Goal: Task Accomplishment & Management: Manage account settings

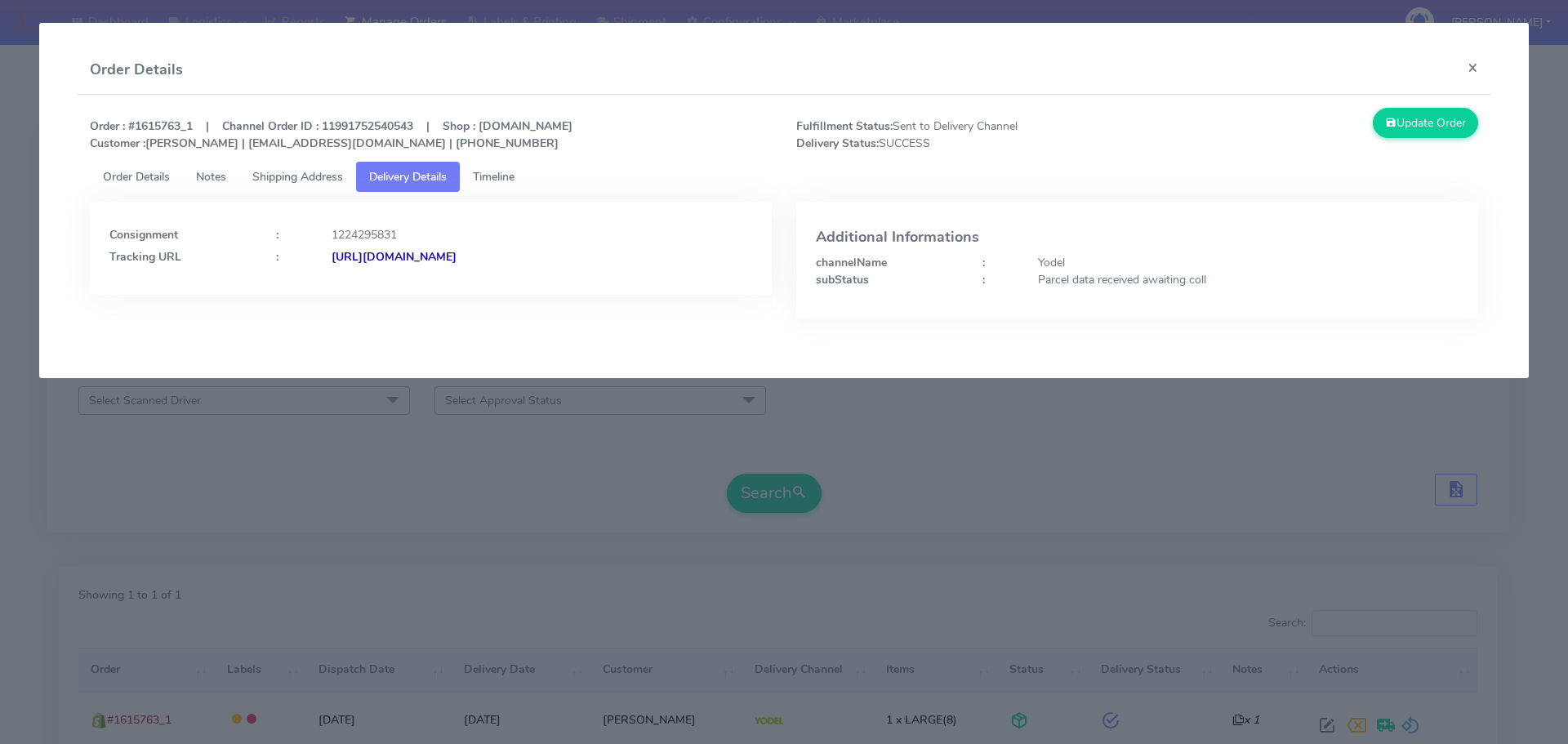
click at [909, 532] on modal-container "Order Details × Order : #1615763_1 | Channel Order ID : 11991752540543 | Shop :…" at bounding box center [784, 372] width 1568 height 744
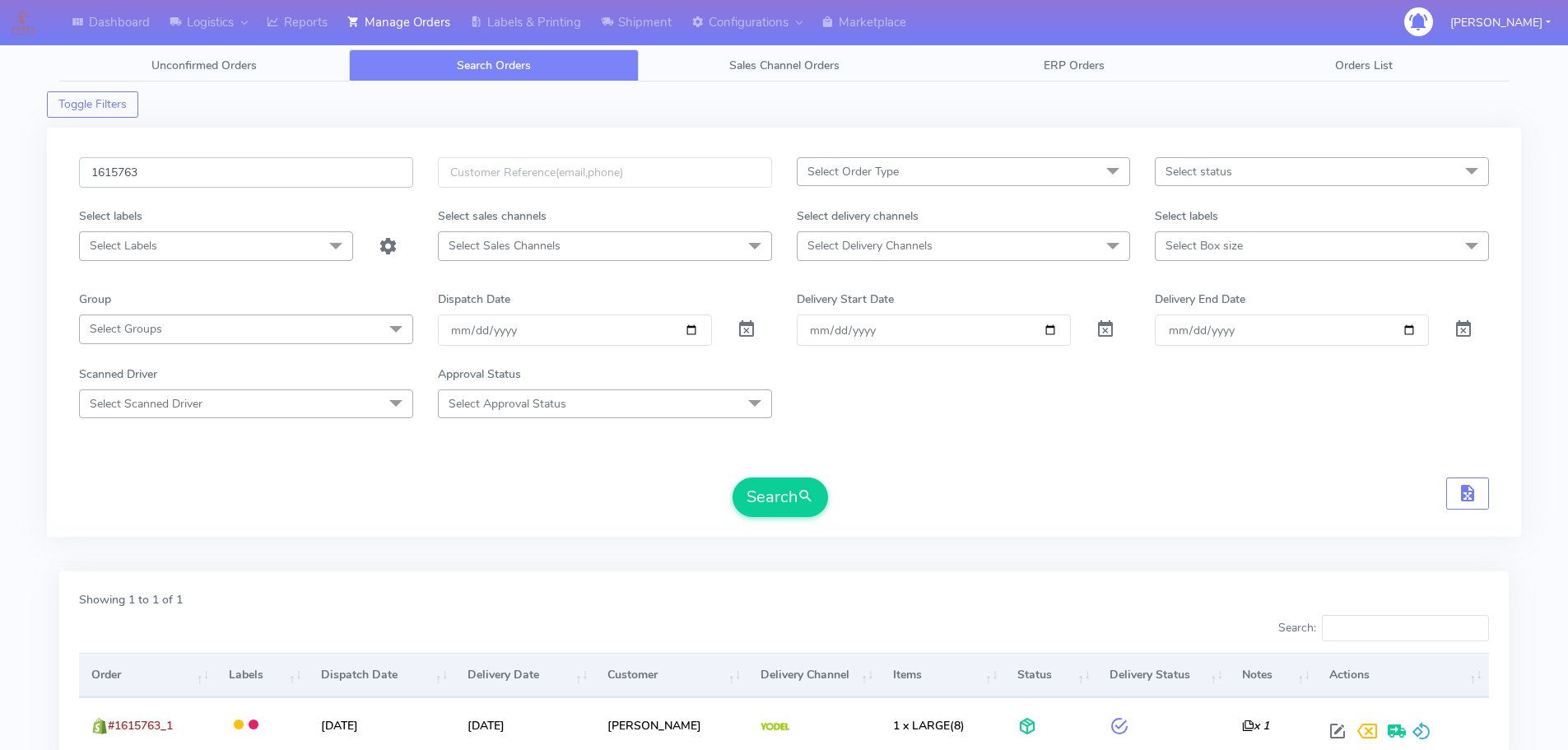
click at [380, 183] on input "1615763" at bounding box center [246, 172] width 335 height 30
paste input "6944"
click at [732, 478] on button "Search" at bounding box center [779, 497] width 95 height 40
drag, startPoint x: 1004, startPoint y: 478, endPoint x: 994, endPoint y: 474, distance: 10.8
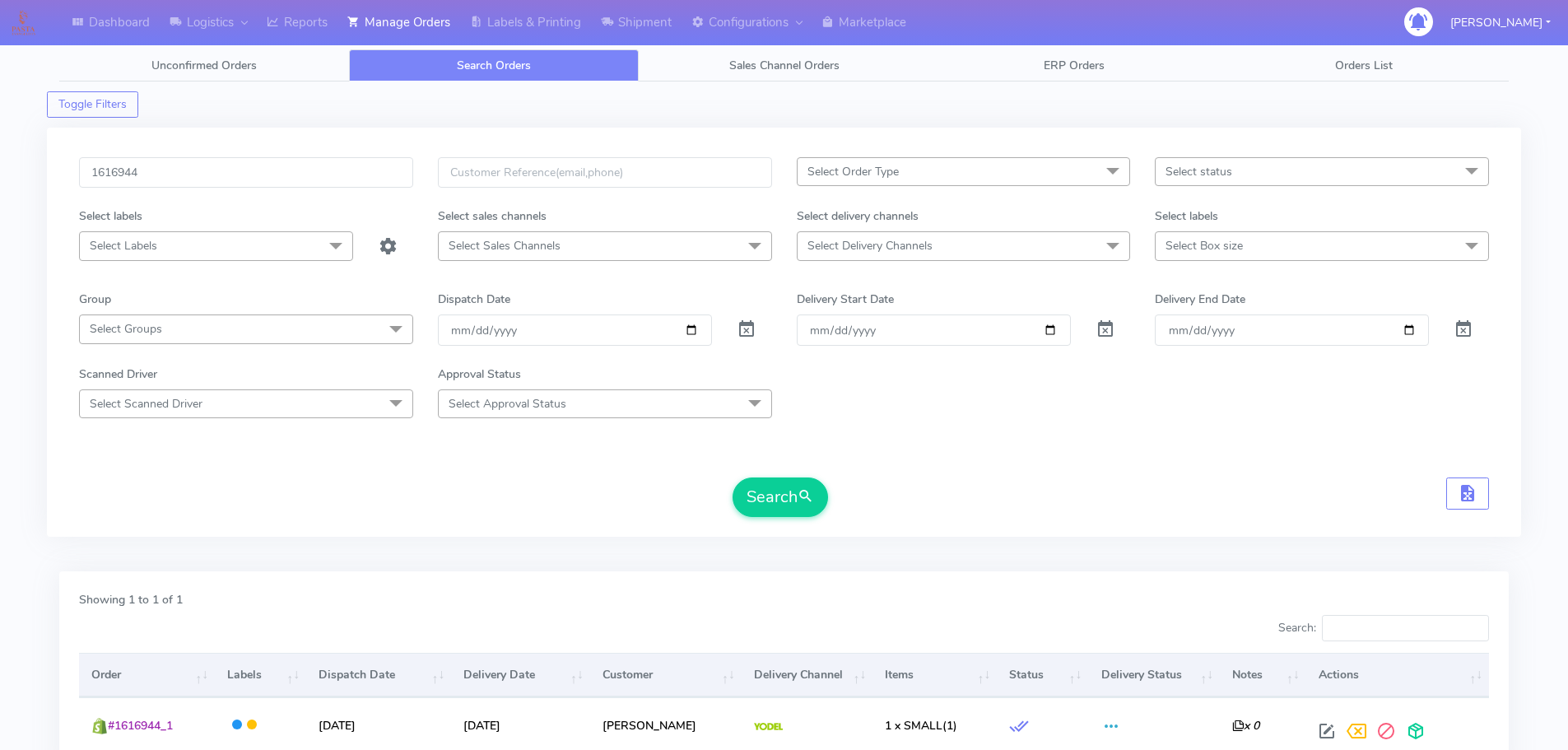
click at [1004, 478] on div "Search" at bounding box center [784, 497] width 1410 height 40
click at [364, 180] on input "1616944" at bounding box center [246, 172] width 335 height 30
click at [363, 179] on input "1616944" at bounding box center [246, 172] width 335 height 30
paste input "5"
click at [732, 478] on button "Search" at bounding box center [779, 497] width 95 height 40
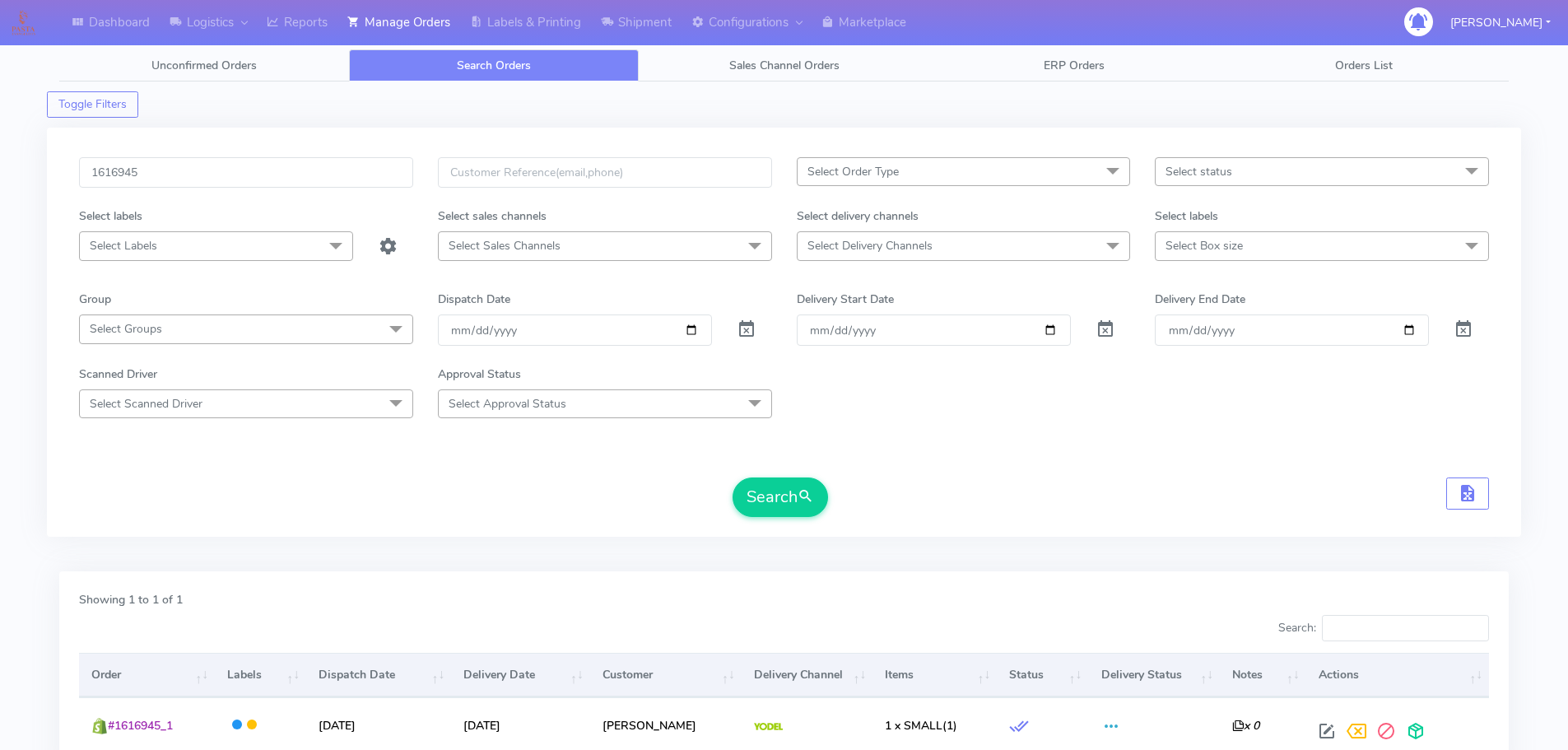
click at [913, 405] on div "Scanned Driver Select Scanned Driver Select All Test Driver [PERSON_NAME] Abdul…" at bounding box center [784, 392] width 1434 height 53
click at [330, 186] on input "1616945" at bounding box center [246, 172] width 335 height 30
paste input "6"
click at [732, 478] on button "Search" at bounding box center [779, 497] width 95 height 40
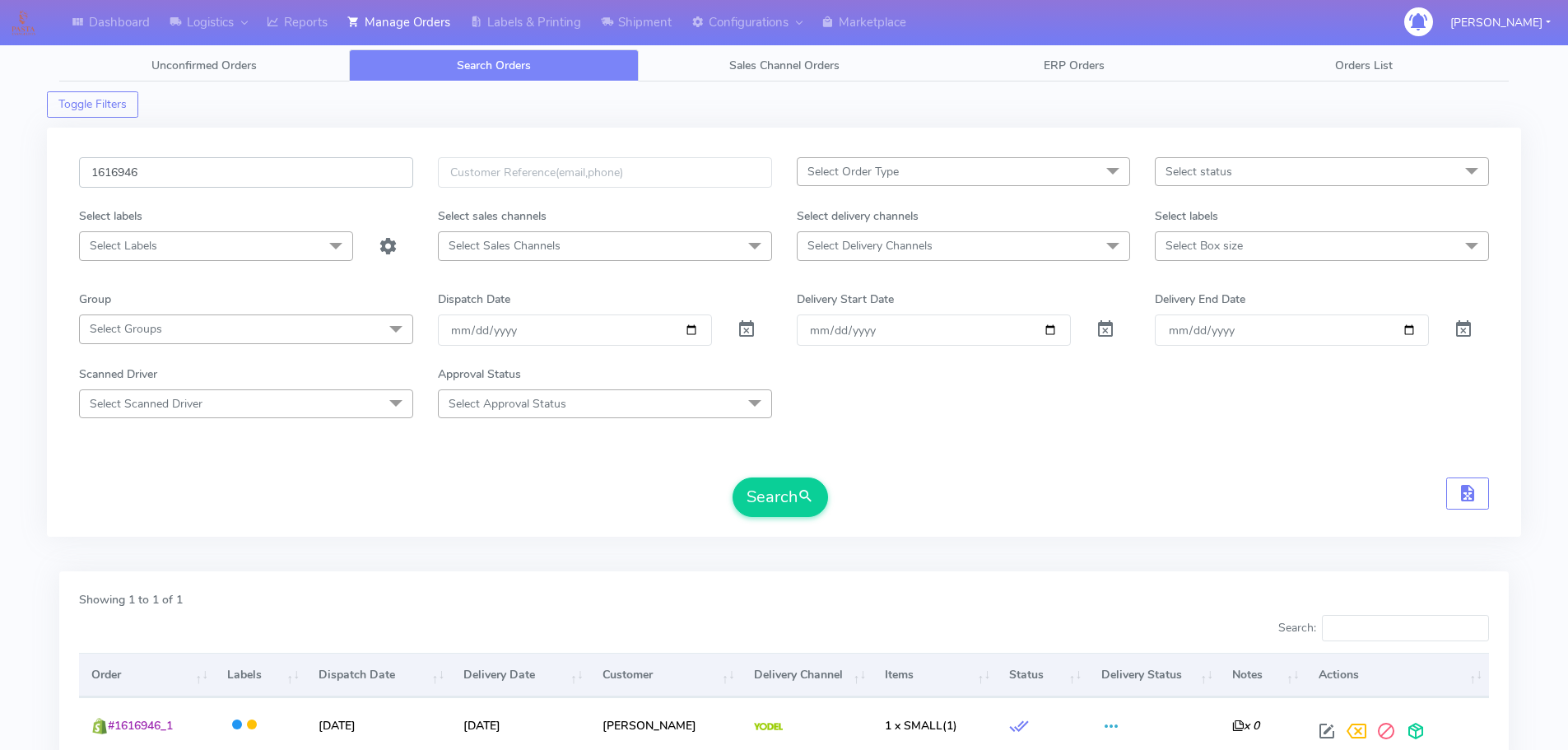
click at [349, 168] on input "1616946" at bounding box center [246, 172] width 335 height 30
paste input "9"
type input "1616949"
click at [732, 478] on button "Search" at bounding box center [779, 497] width 95 height 40
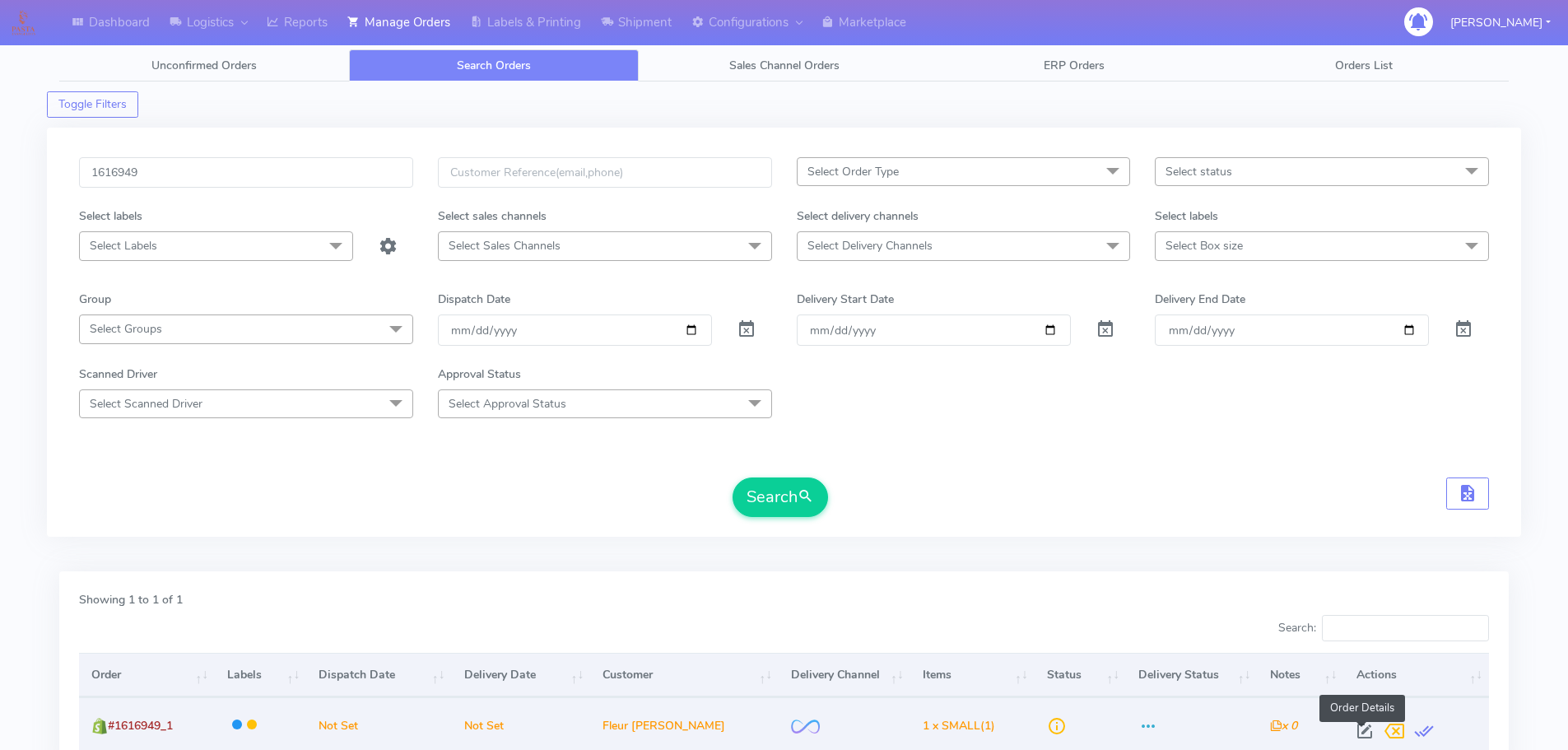
click at [1355, 731] on span at bounding box center [1364, 734] width 29 height 16
select select "2"
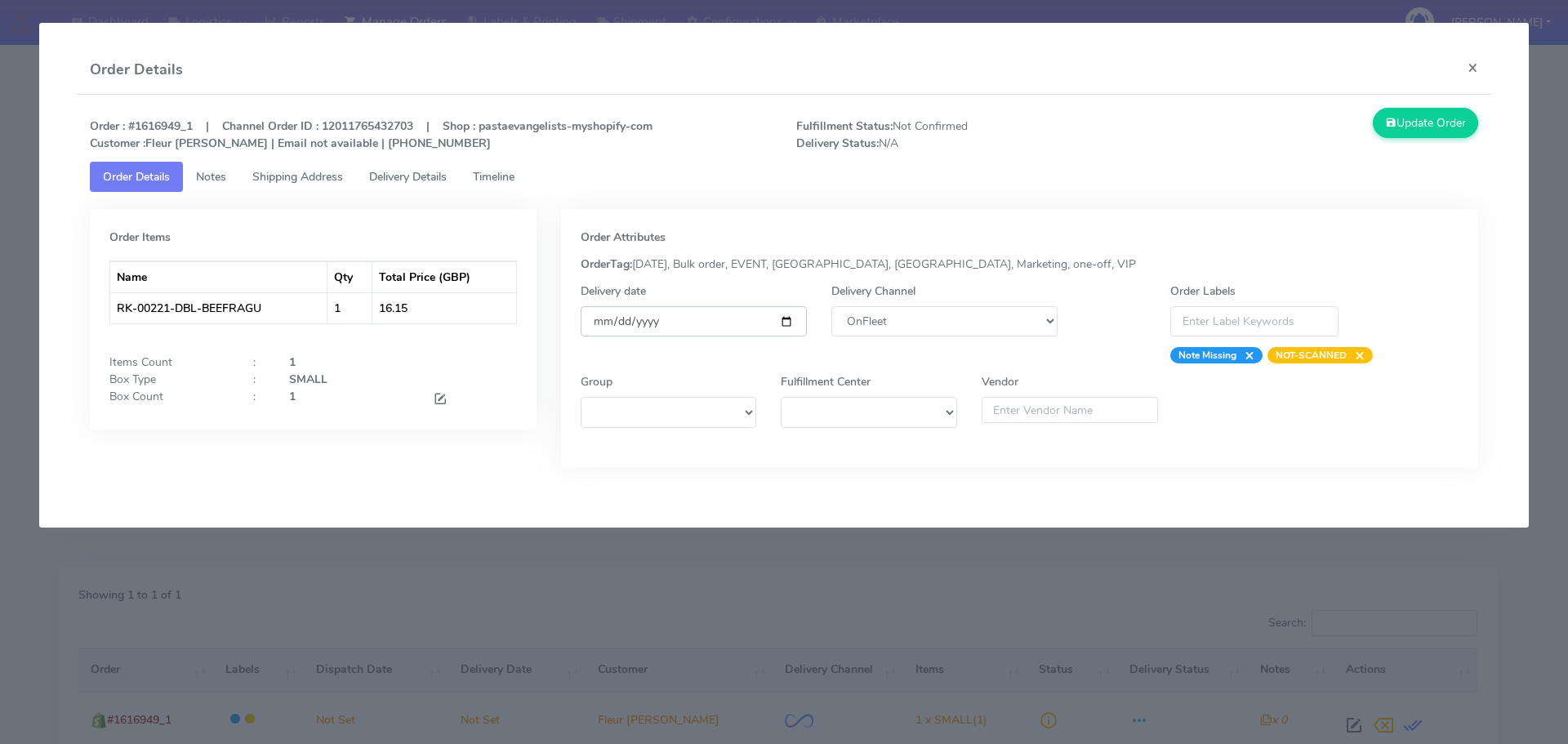
click at [784, 322] on input "date" at bounding box center [694, 322] width 226 height 30
type input "[DATE]"
click at [489, 171] on span "Timeline" at bounding box center [494, 177] width 42 height 16
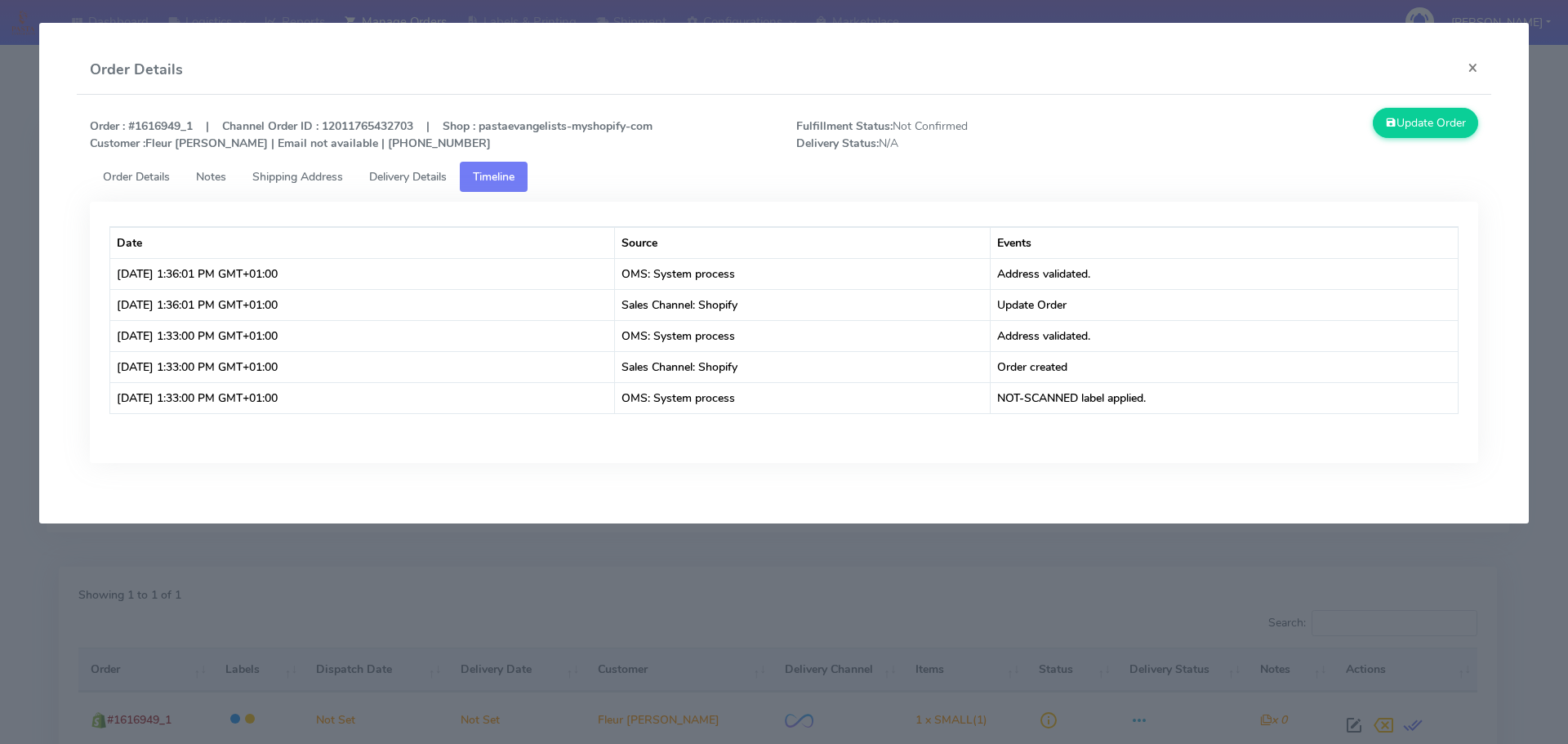
click at [123, 181] on span "Order Details" at bounding box center [137, 177] width 67 height 16
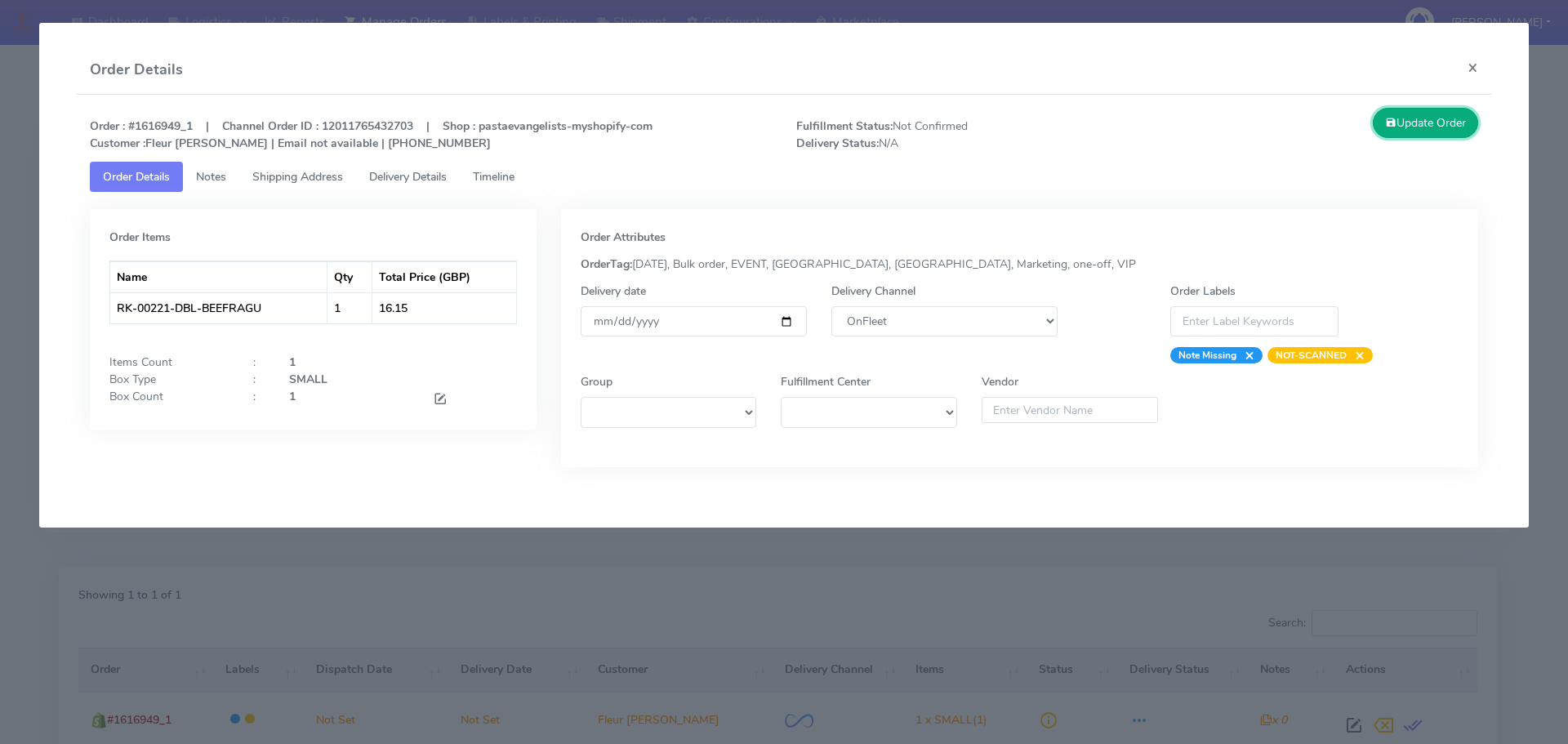
click at [1415, 110] on button "Update Order" at bounding box center [1426, 122] width 107 height 30
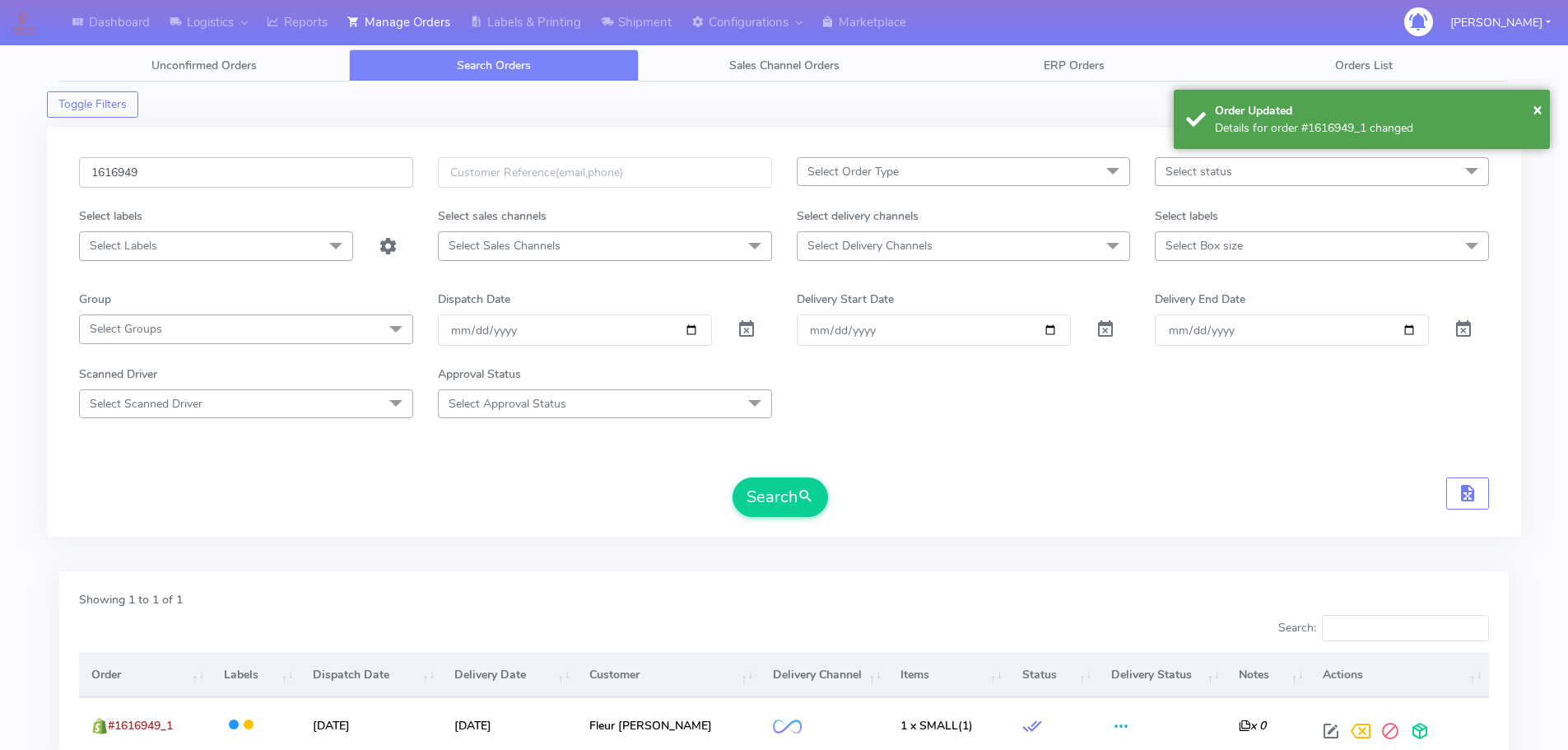
click at [238, 168] on input "1616949" at bounding box center [246, 172] width 335 height 30
click at [238, 167] on input "1616949" at bounding box center [246, 172] width 335 height 30
paste input "50"
type input "1616950"
click at [732, 478] on button "Search" at bounding box center [779, 497] width 95 height 40
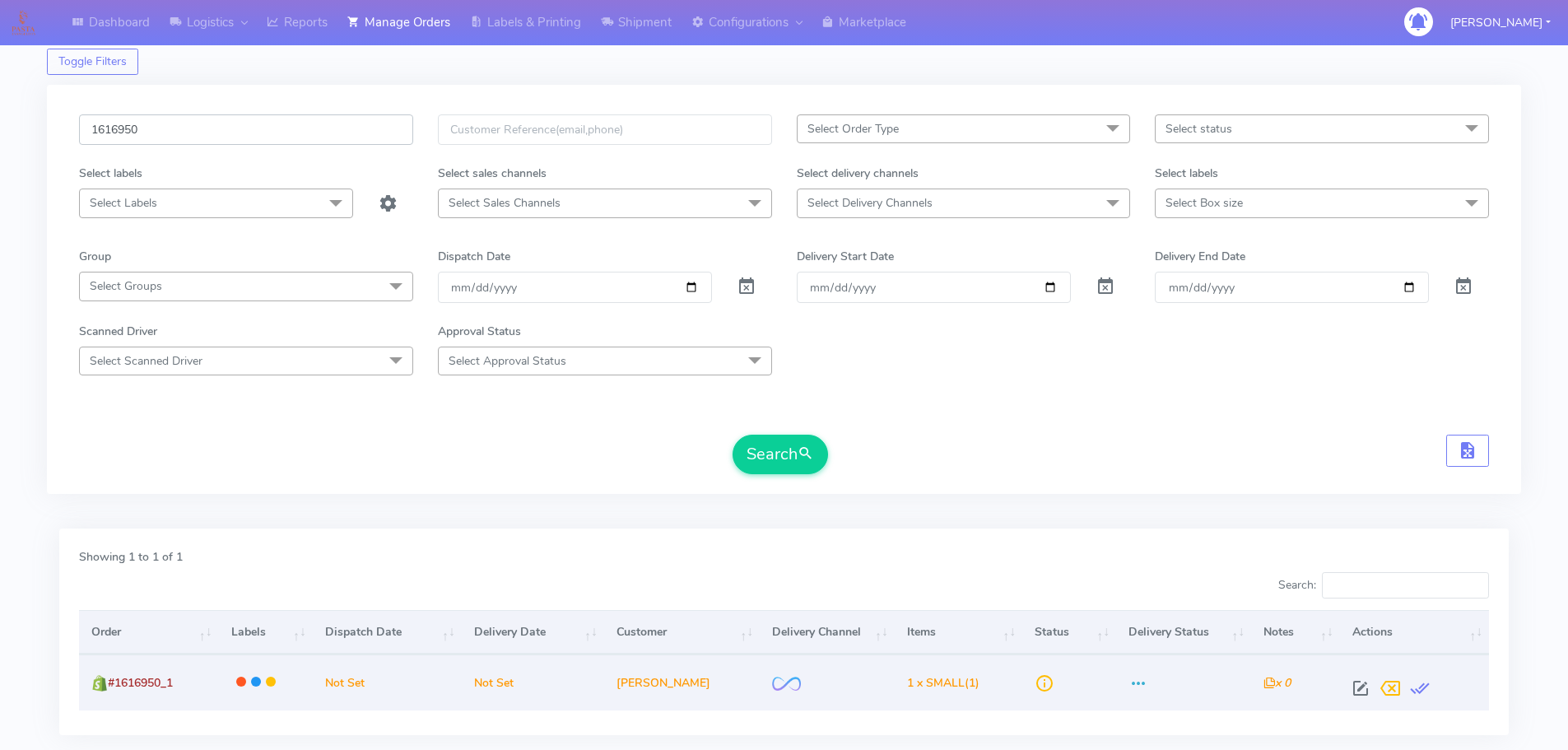
scroll to position [82, 0]
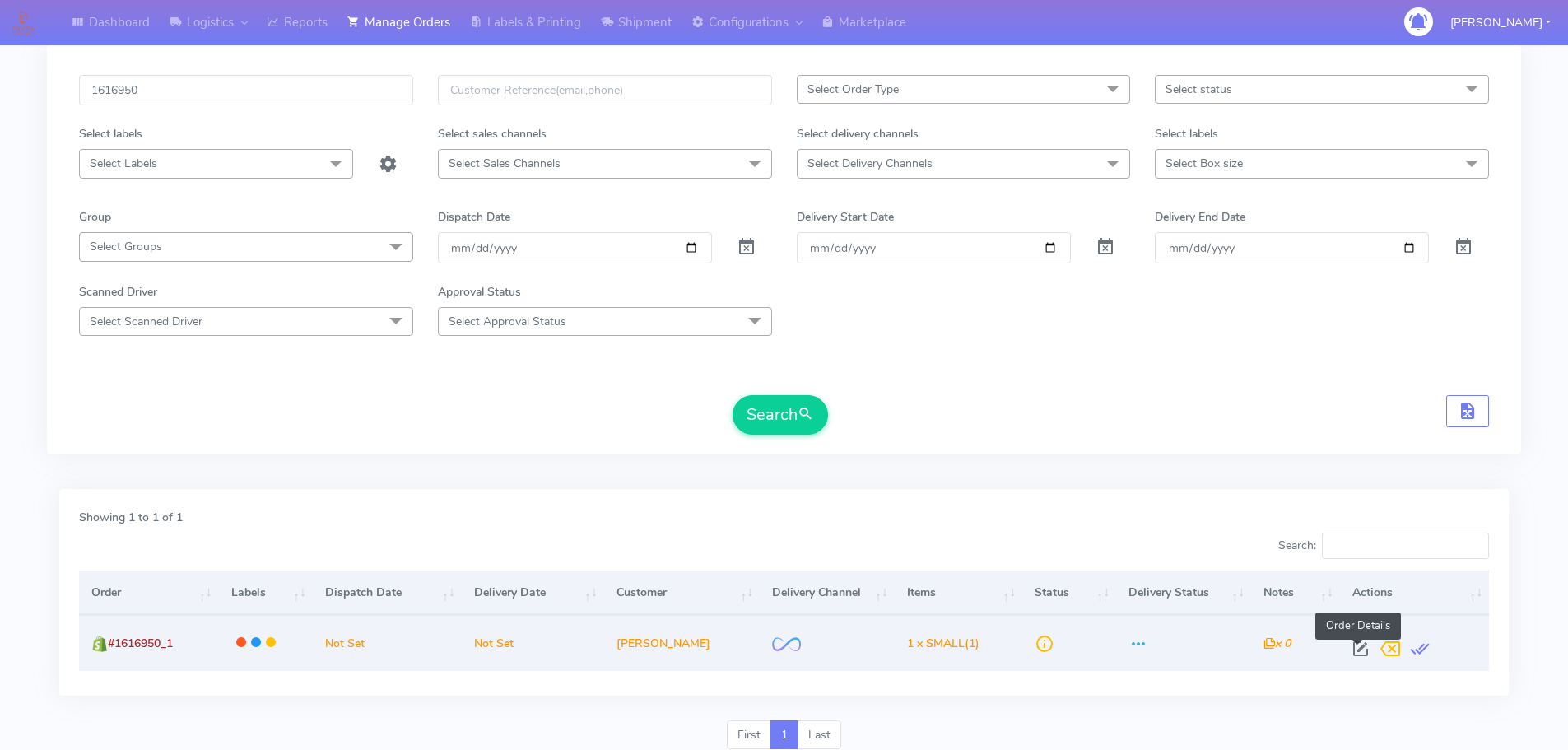
click at [1362, 645] on span at bounding box center [1360, 652] width 29 height 16
select select "2"
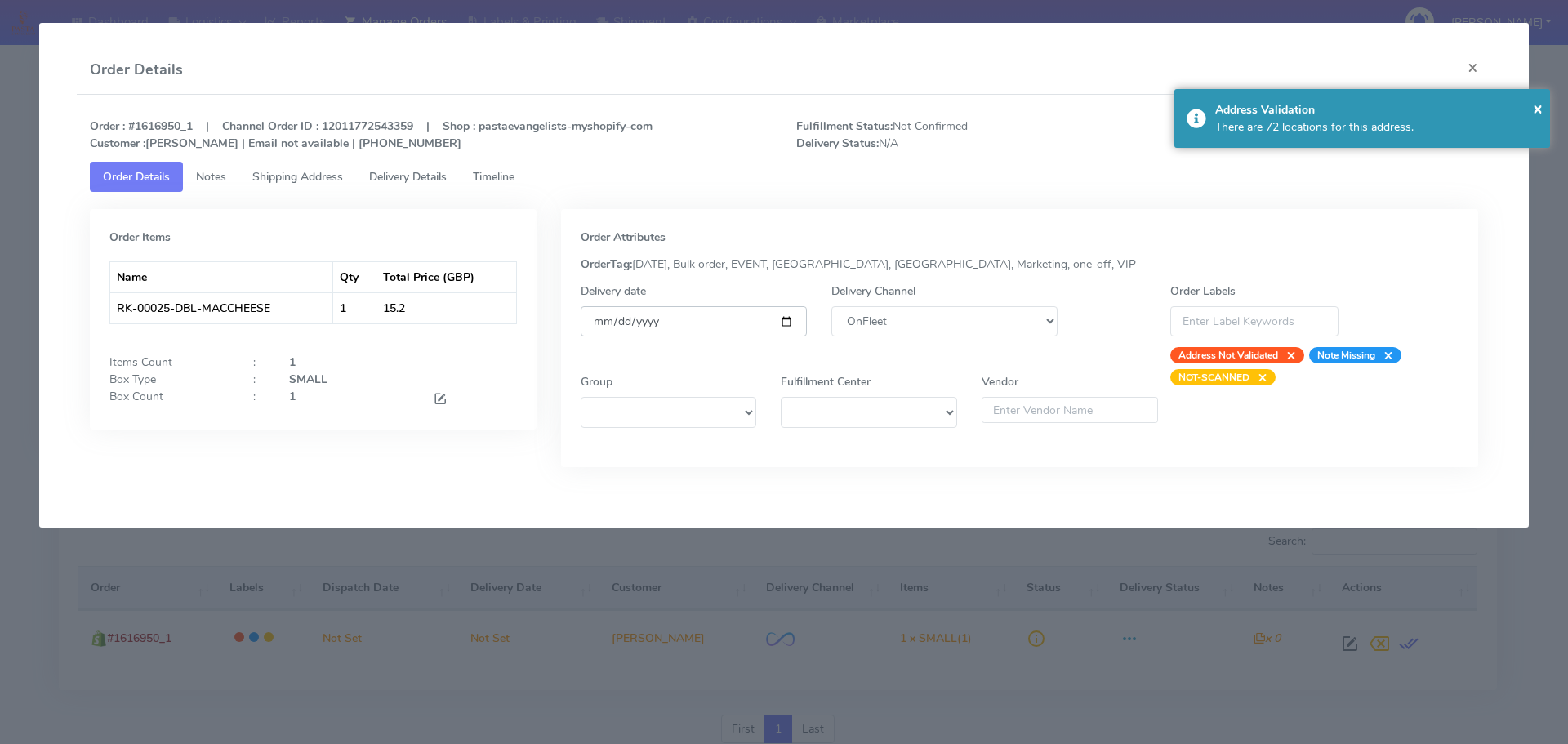
click at [781, 321] on input "date" at bounding box center [694, 322] width 226 height 30
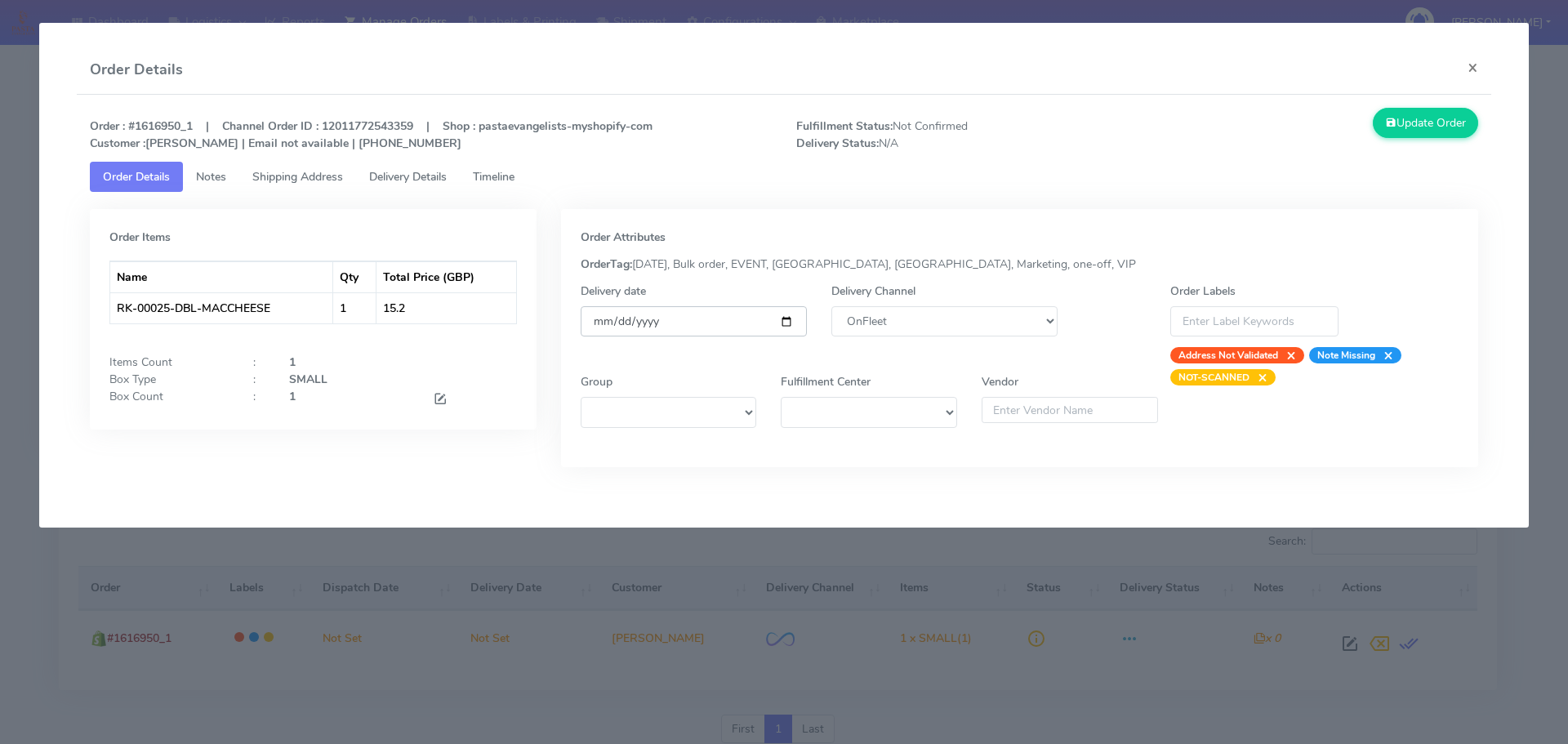
type input "[DATE]"
click at [421, 168] on link "Delivery Details" at bounding box center [408, 177] width 104 height 30
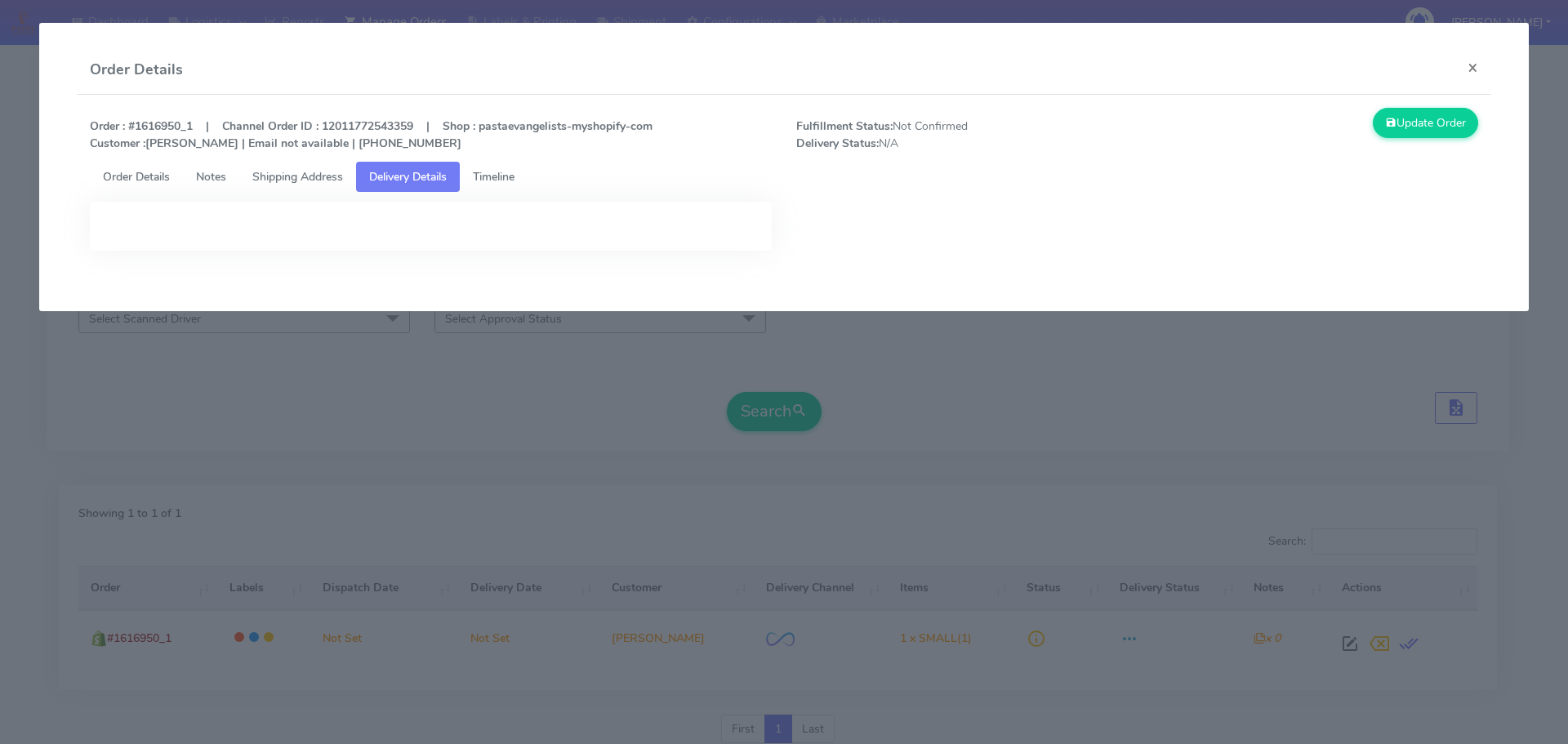
click at [512, 178] on span "Timeline" at bounding box center [494, 177] width 42 height 16
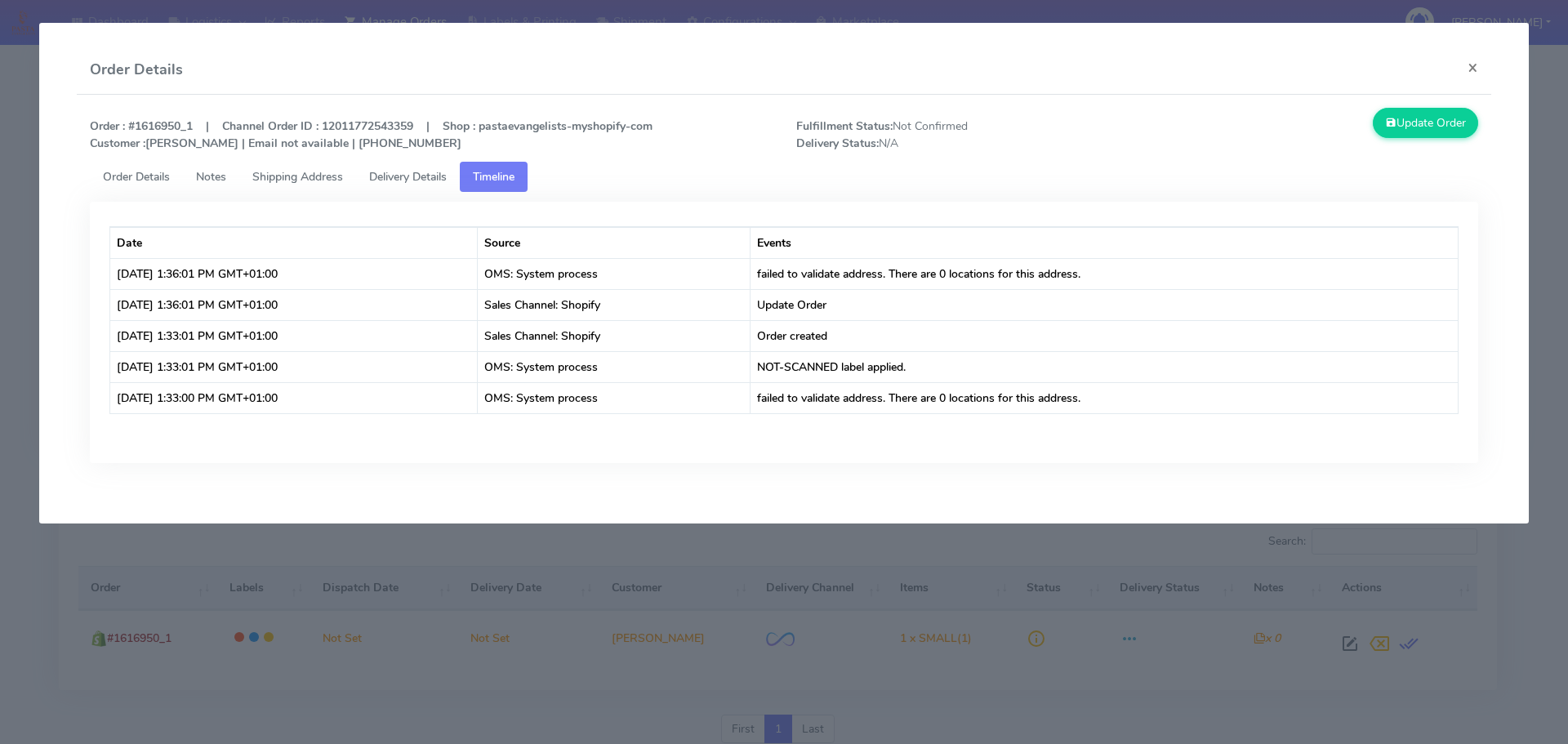
click at [158, 178] on span "Order Details" at bounding box center [137, 177] width 67 height 16
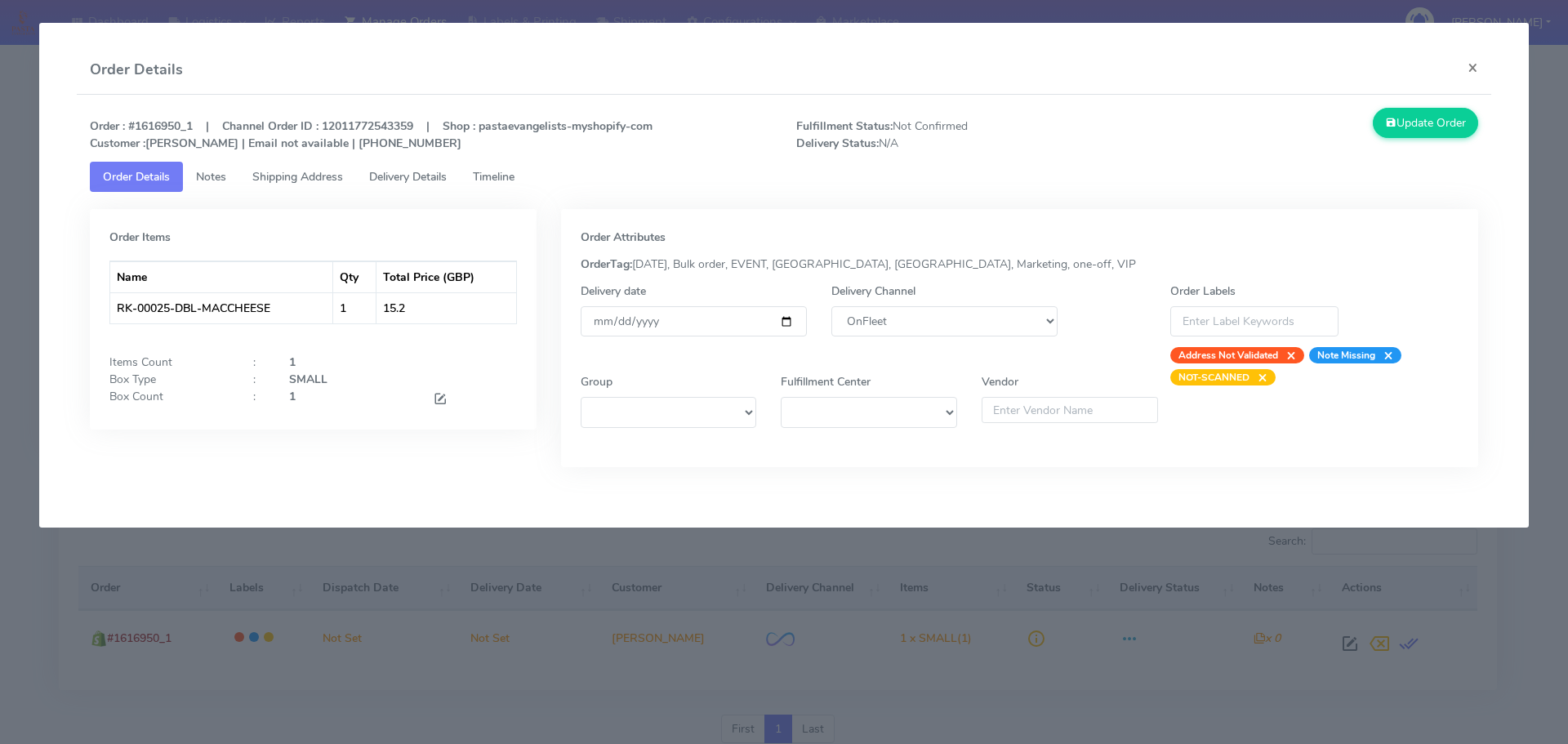
click at [288, 181] on span "Shipping Address" at bounding box center [297, 177] width 91 height 16
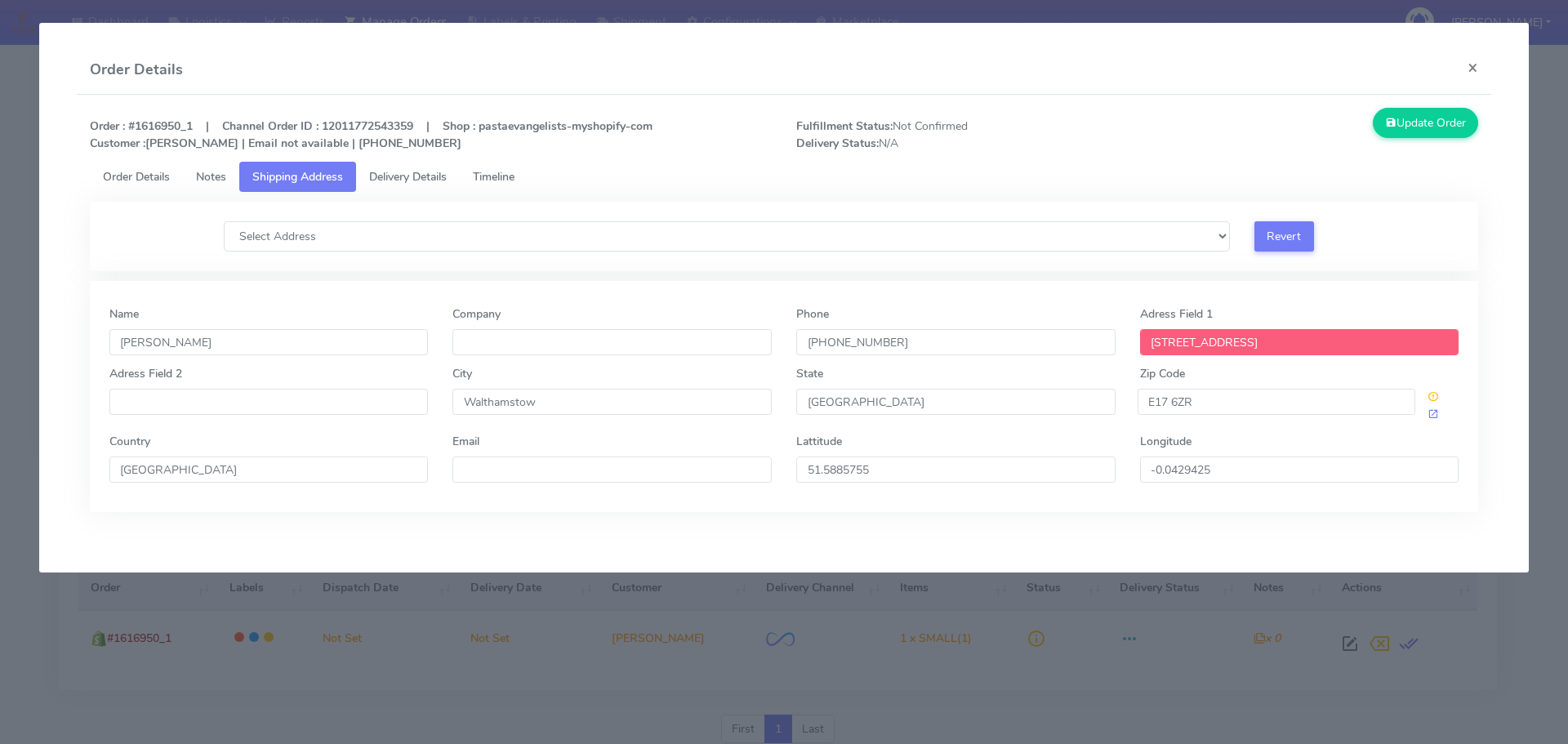
click at [1143, 99] on div "Order : #1616950_1 | Channel Order ID : 12011772543359 | Shop : pastaevangelist…" at bounding box center [784, 322] width 1416 height 454
click at [892, 242] on select "Select Address [STREET_ADDRESS] 801B, [GEOGRAPHIC_DATA], [GEOGRAPHIC_DATA], 7 V…" at bounding box center [726, 236] width 1006 height 30
select select "303B, [STREET_ADDRESS]"
click at [223, 222] on select "Select Address [STREET_ADDRESS] 801B, [GEOGRAPHIC_DATA], [GEOGRAPHIC_DATA], 7 V…" at bounding box center [726, 236] width 1006 height 30
type input "[STREET_ADDRESS]"
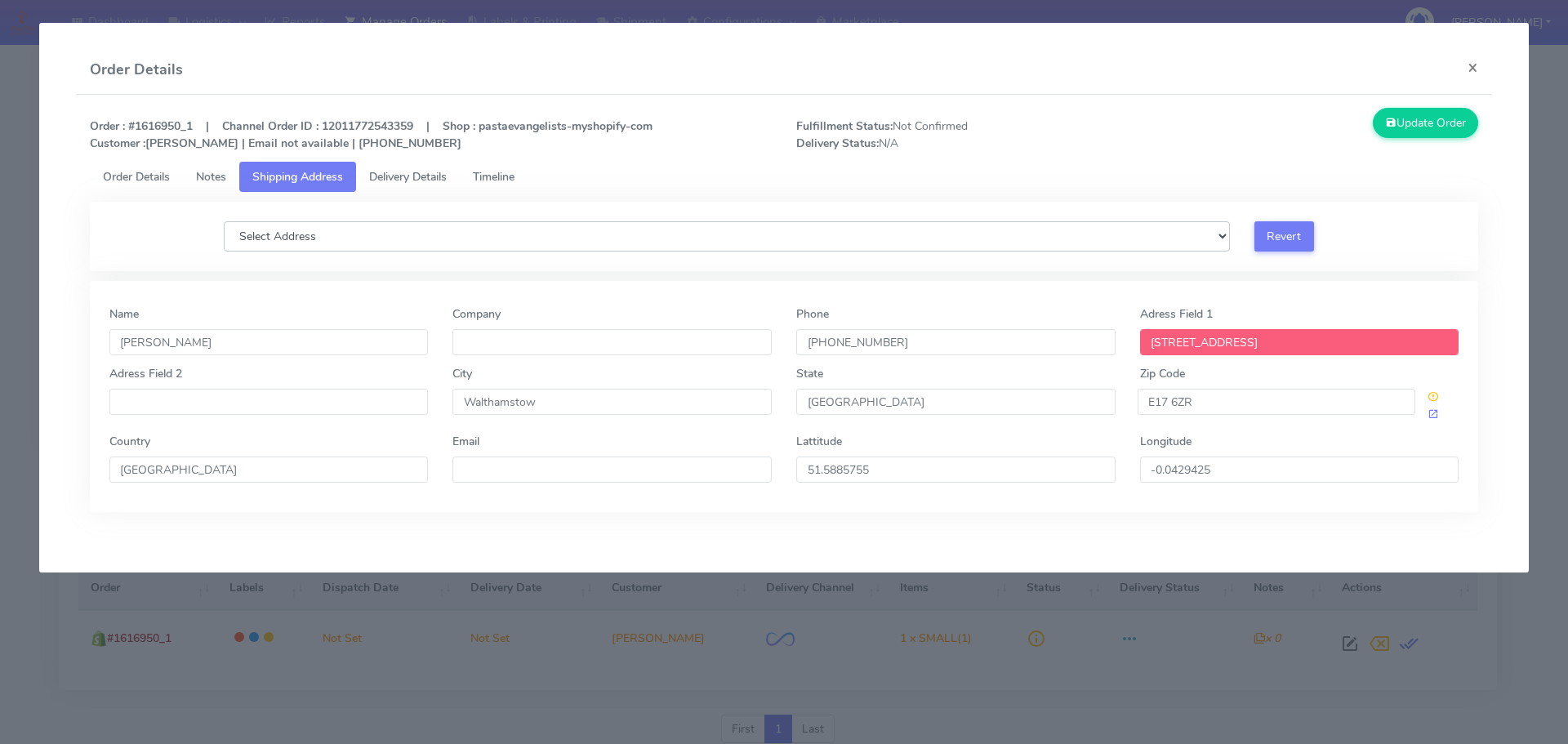
type input "303B"
click at [151, 174] on span "Order Details" at bounding box center [137, 177] width 67 height 16
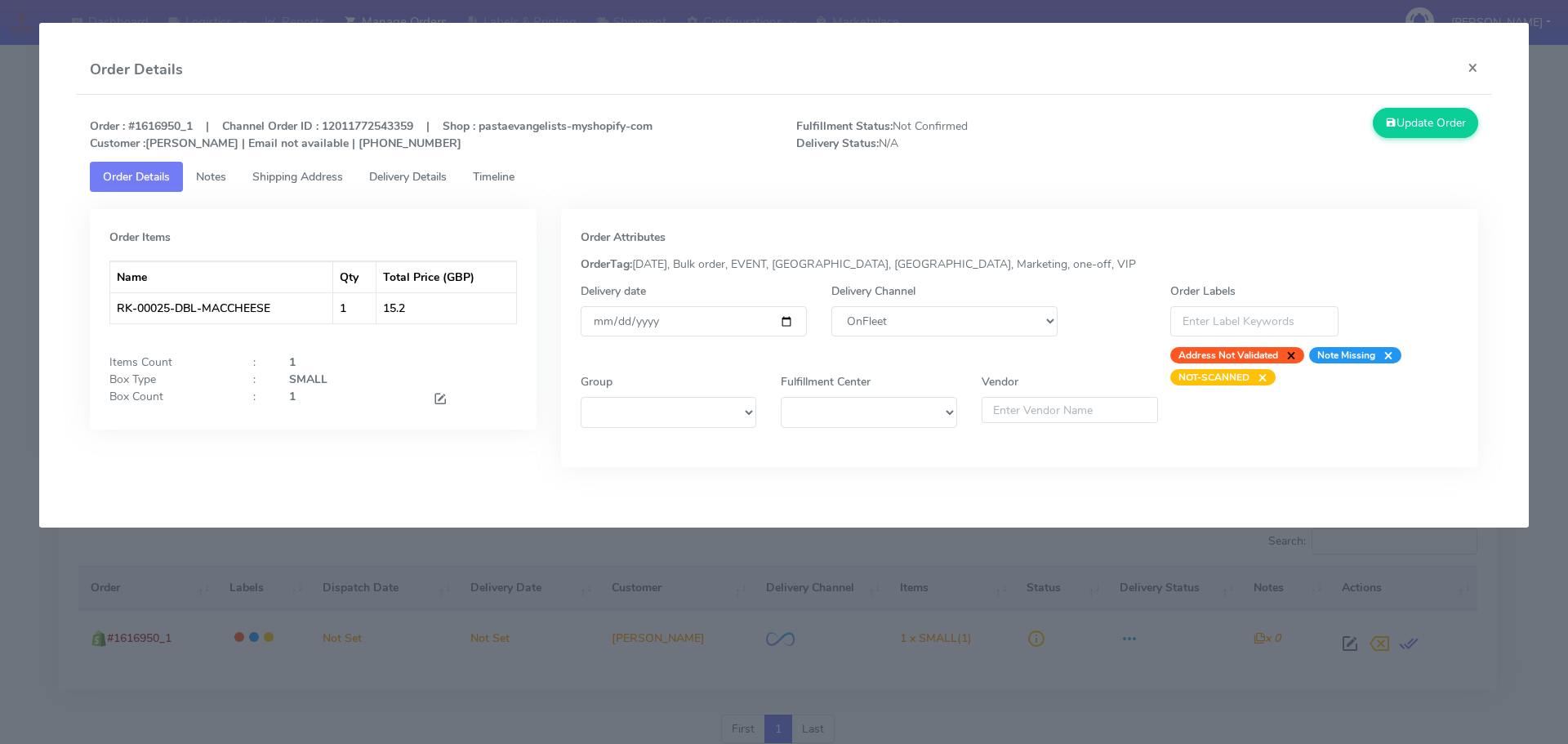
click at [1289, 354] on span "×" at bounding box center [1287, 354] width 18 height 16
click at [1404, 131] on button "Update Order" at bounding box center [1426, 122] width 107 height 30
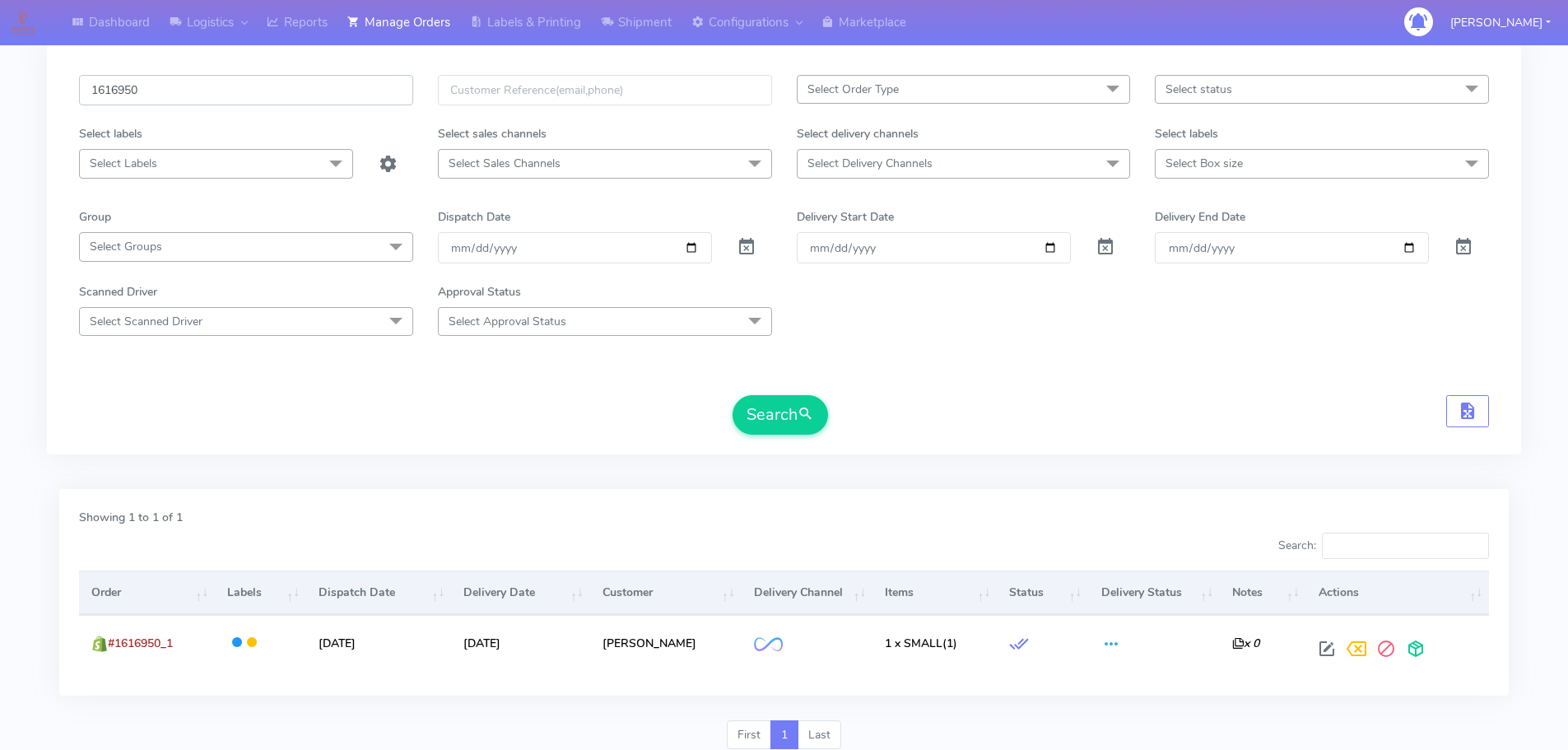
click at [224, 99] on input "1616950" at bounding box center [246, 90] width 335 height 30
click at [224, 97] on input "1616950" at bounding box center [246, 90] width 335 height 30
paste input "1"
type input "1616951"
click at [732, 395] on button "Search" at bounding box center [779, 415] width 95 height 40
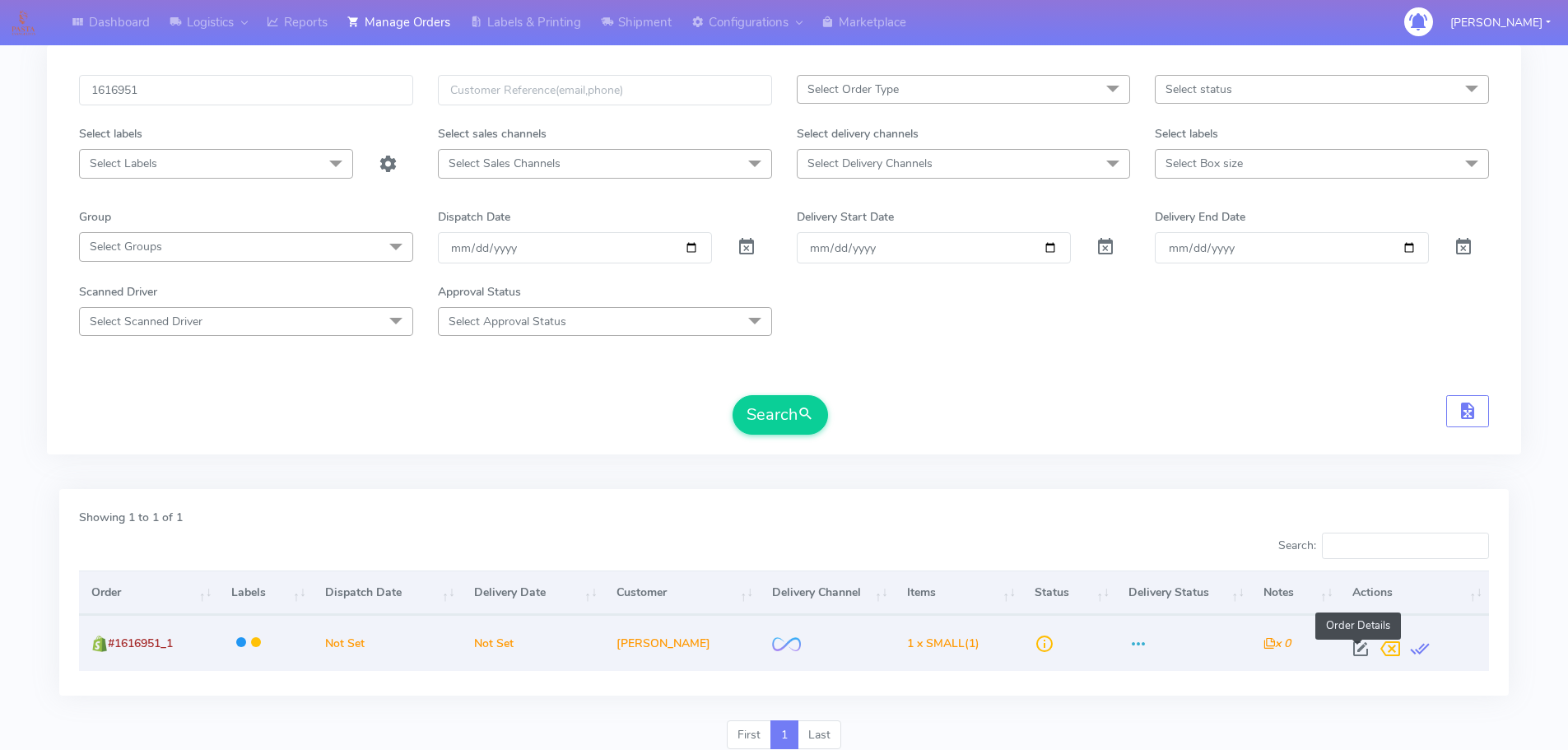
click at [1356, 652] on span at bounding box center [1360, 652] width 29 height 16
select select "2"
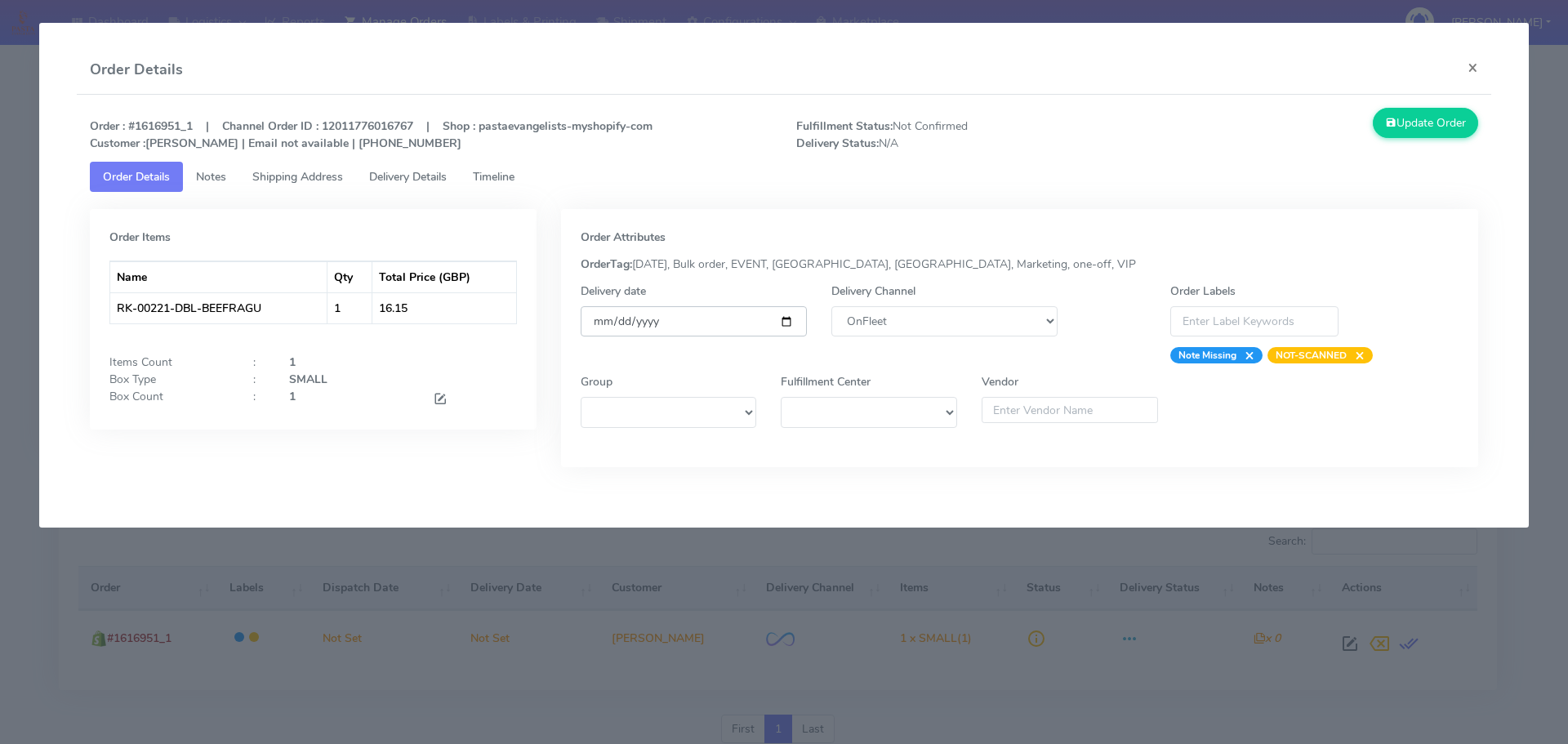
click at [787, 327] on input "date" at bounding box center [694, 322] width 226 height 30
type input "[DATE]"
drag, startPoint x: 502, startPoint y: 171, endPoint x: 496, endPoint y: 184, distance: 14.3
click at [502, 171] on span "Timeline" at bounding box center [494, 177] width 42 height 16
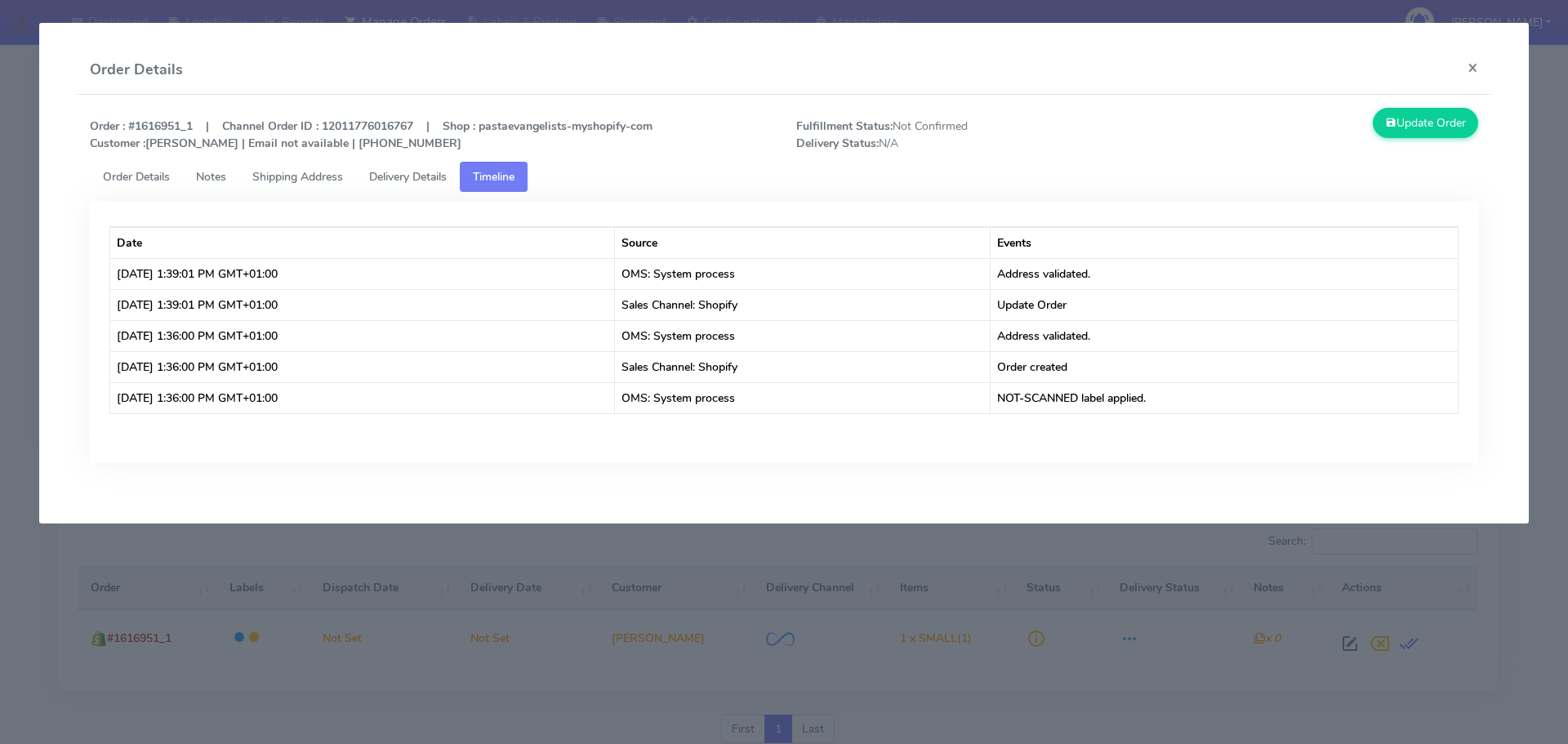
click at [132, 178] on span "Order Details" at bounding box center [137, 177] width 67 height 16
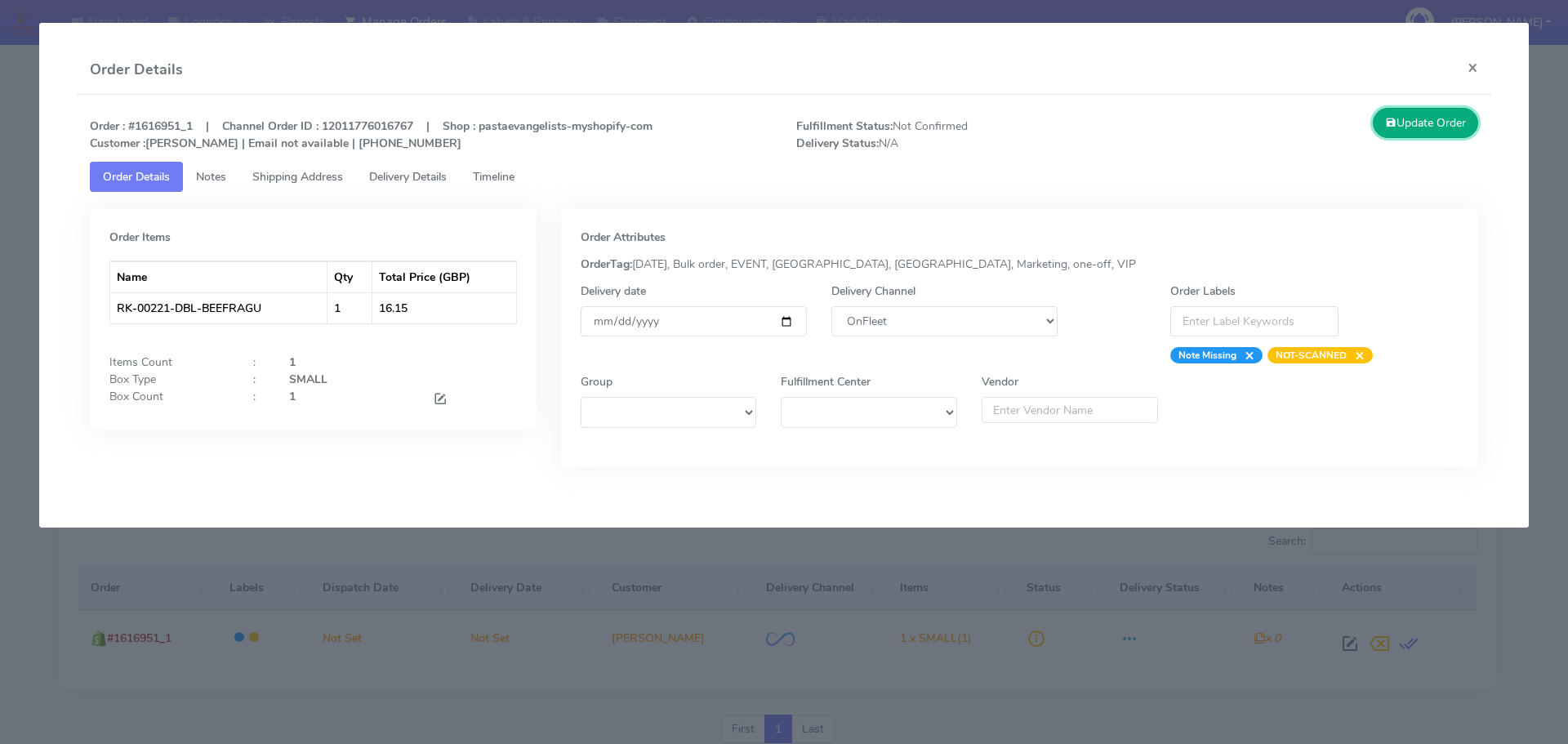
click at [1413, 119] on button "Update Order" at bounding box center [1426, 122] width 107 height 30
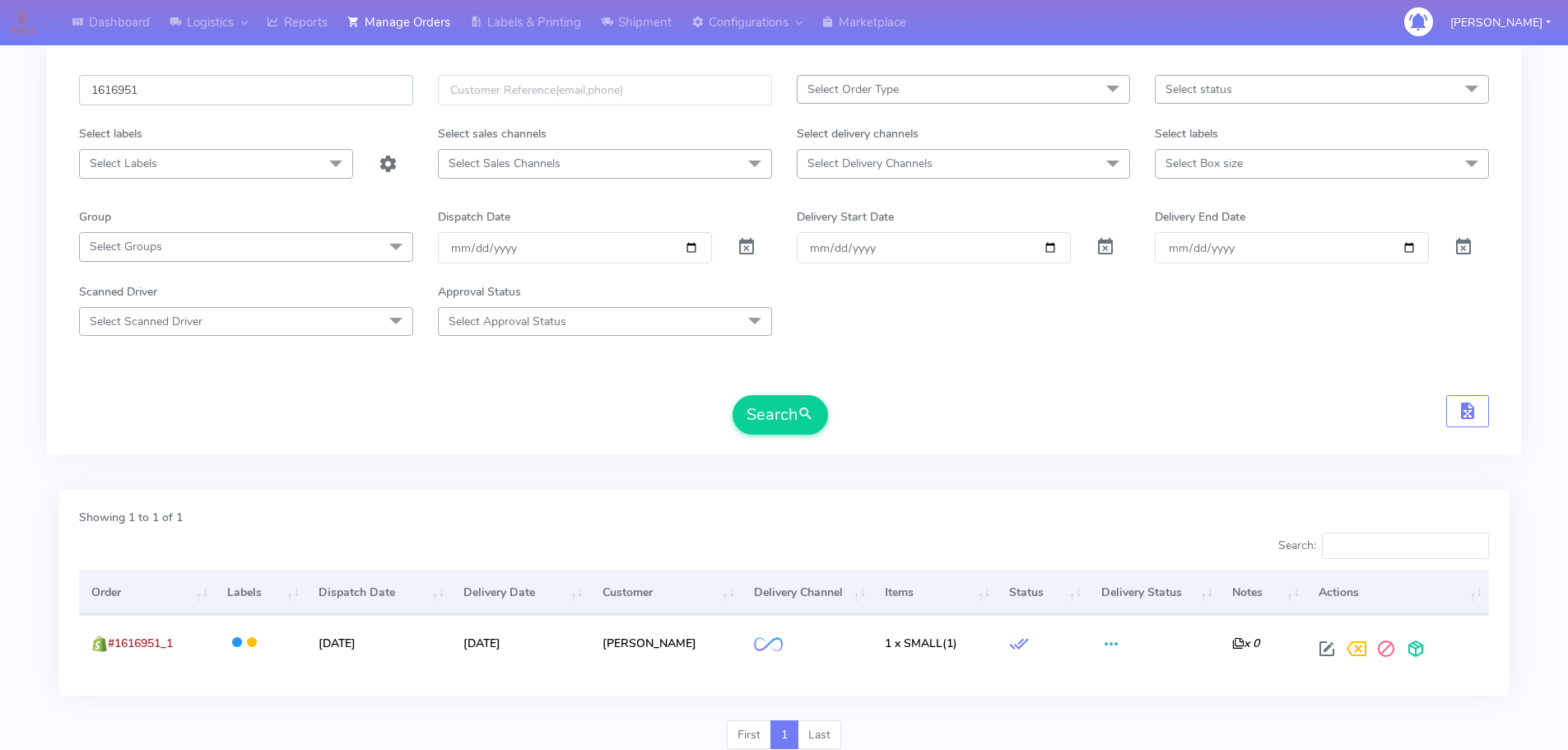
click at [237, 93] on input "1616951" at bounding box center [246, 90] width 335 height 30
paste input "2"
type input "1616952"
click at [732, 395] on button "Search" at bounding box center [779, 415] width 95 height 40
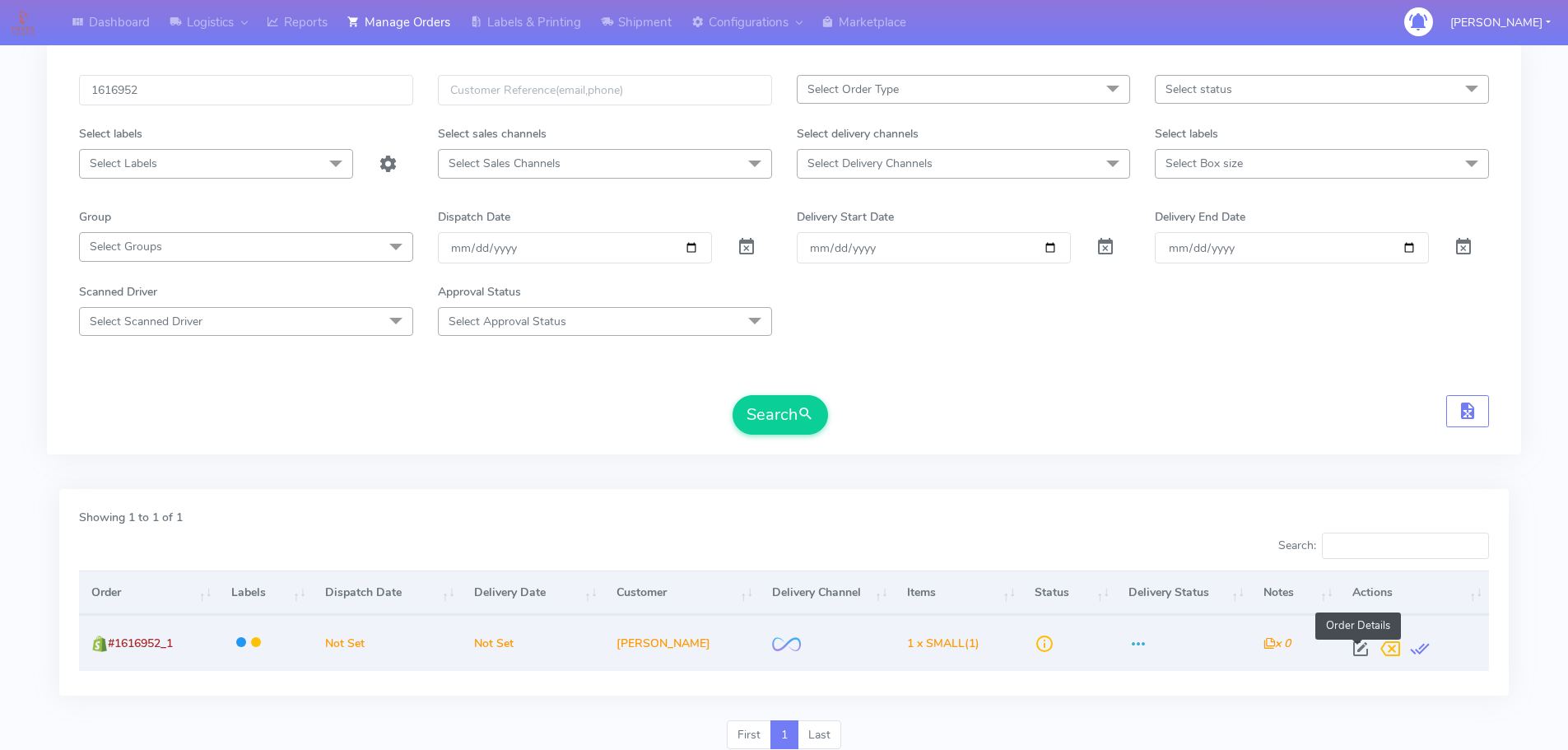
click at [1364, 644] on span at bounding box center [1360, 652] width 29 height 16
select select "2"
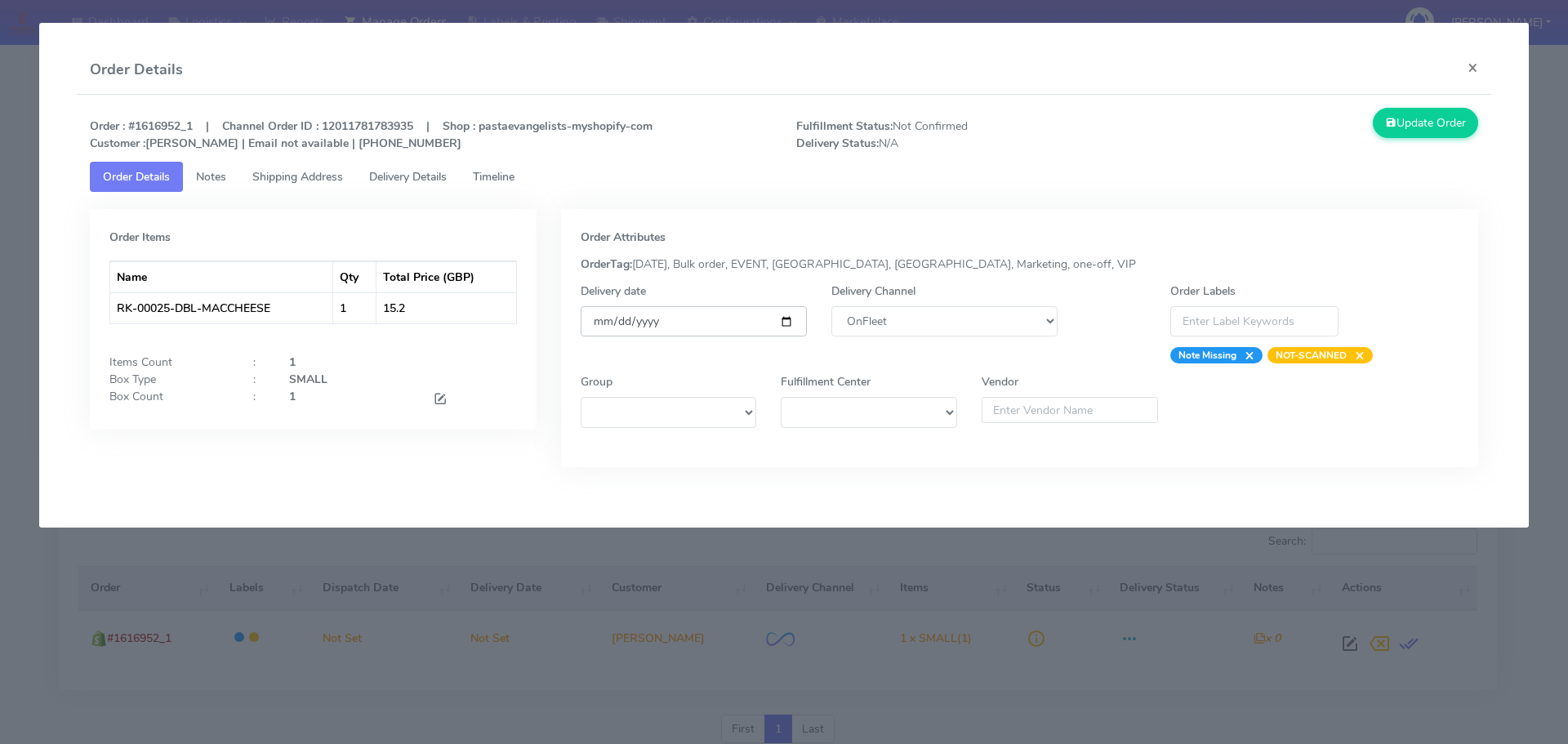
click at [785, 319] on input "date" at bounding box center [694, 322] width 226 height 30
type input "[DATE]"
drag, startPoint x: 517, startPoint y: 169, endPoint x: 494, endPoint y: 184, distance: 27.5
click at [514, 171] on span "Timeline" at bounding box center [494, 177] width 42 height 16
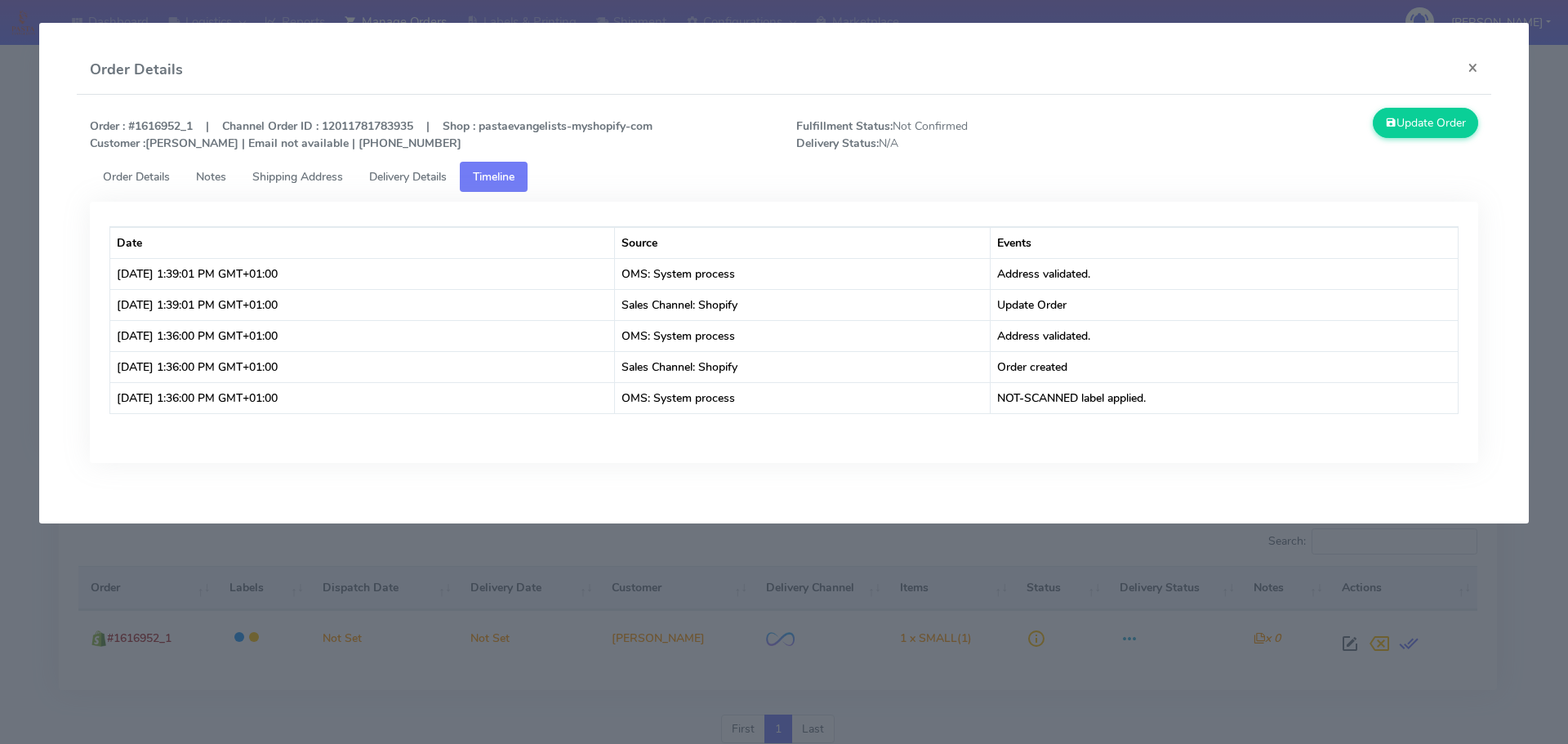
click at [138, 171] on span "Order Details" at bounding box center [137, 177] width 67 height 16
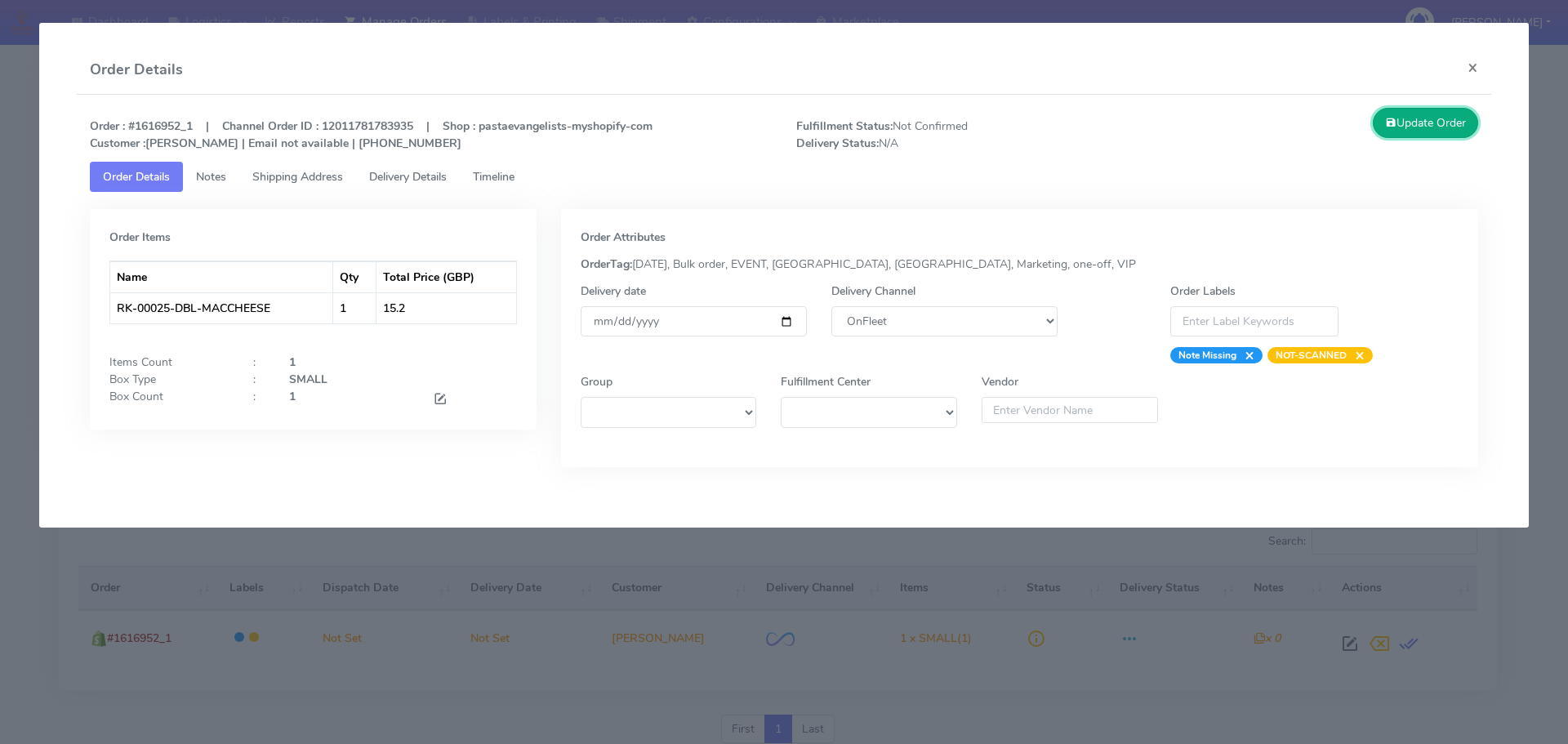
click at [1437, 135] on button "Update Order" at bounding box center [1426, 122] width 107 height 30
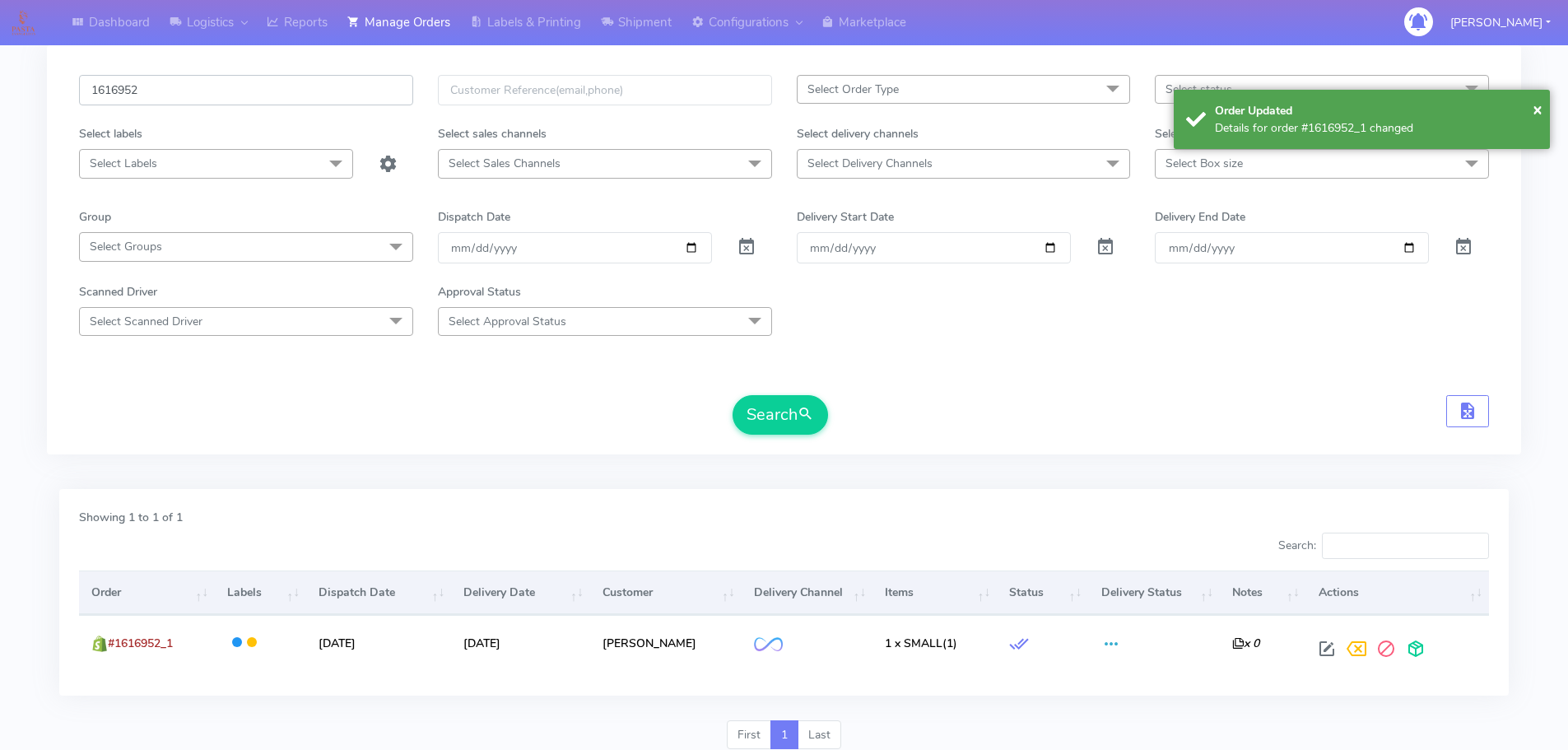
click at [302, 97] on input "1616952" at bounding box center [246, 90] width 335 height 30
paste input "3"
type input "1616953"
click at [732, 395] on button "Search" at bounding box center [779, 415] width 95 height 40
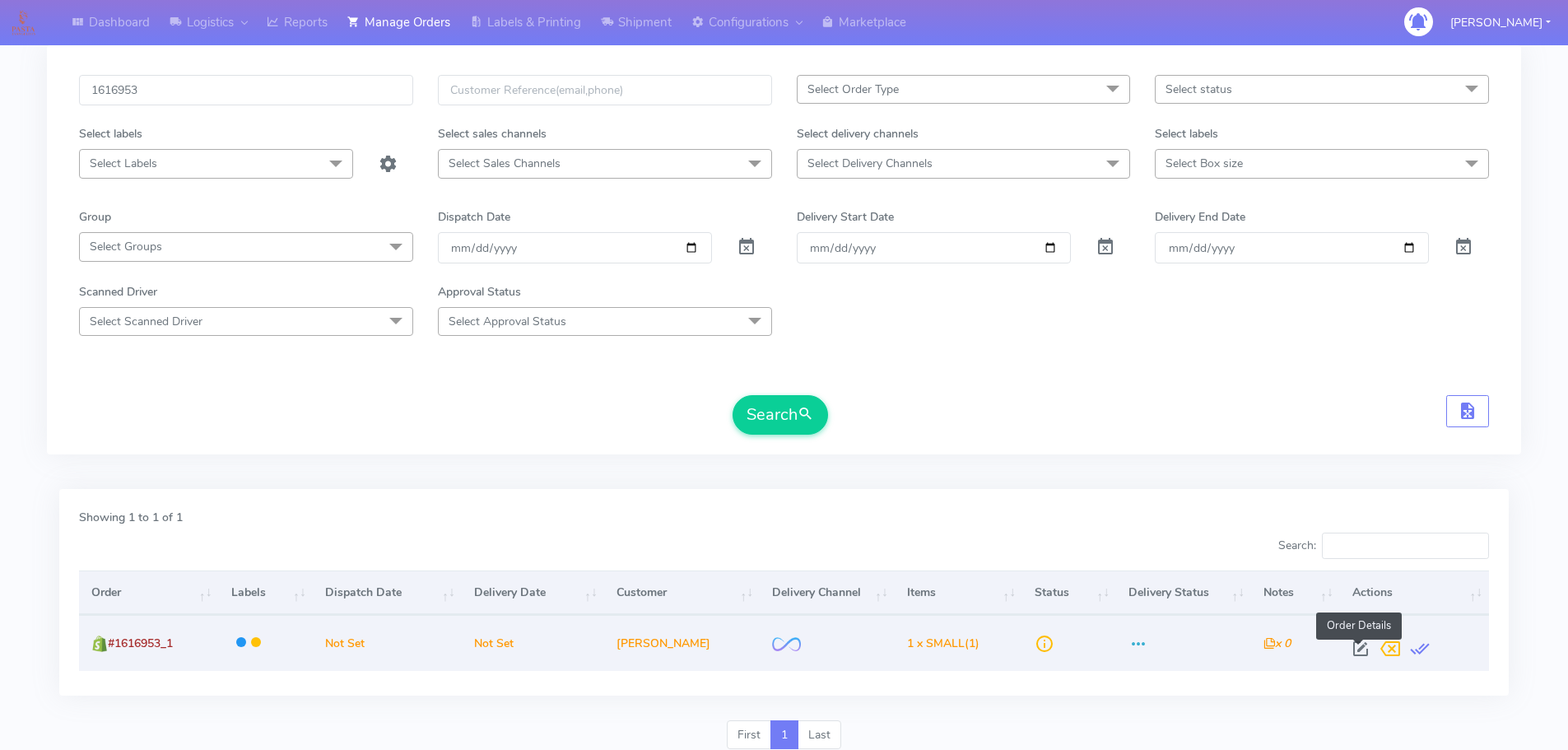
click at [1356, 644] on span at bounding box center [1360, 652] width 29 height 16
select select "2"
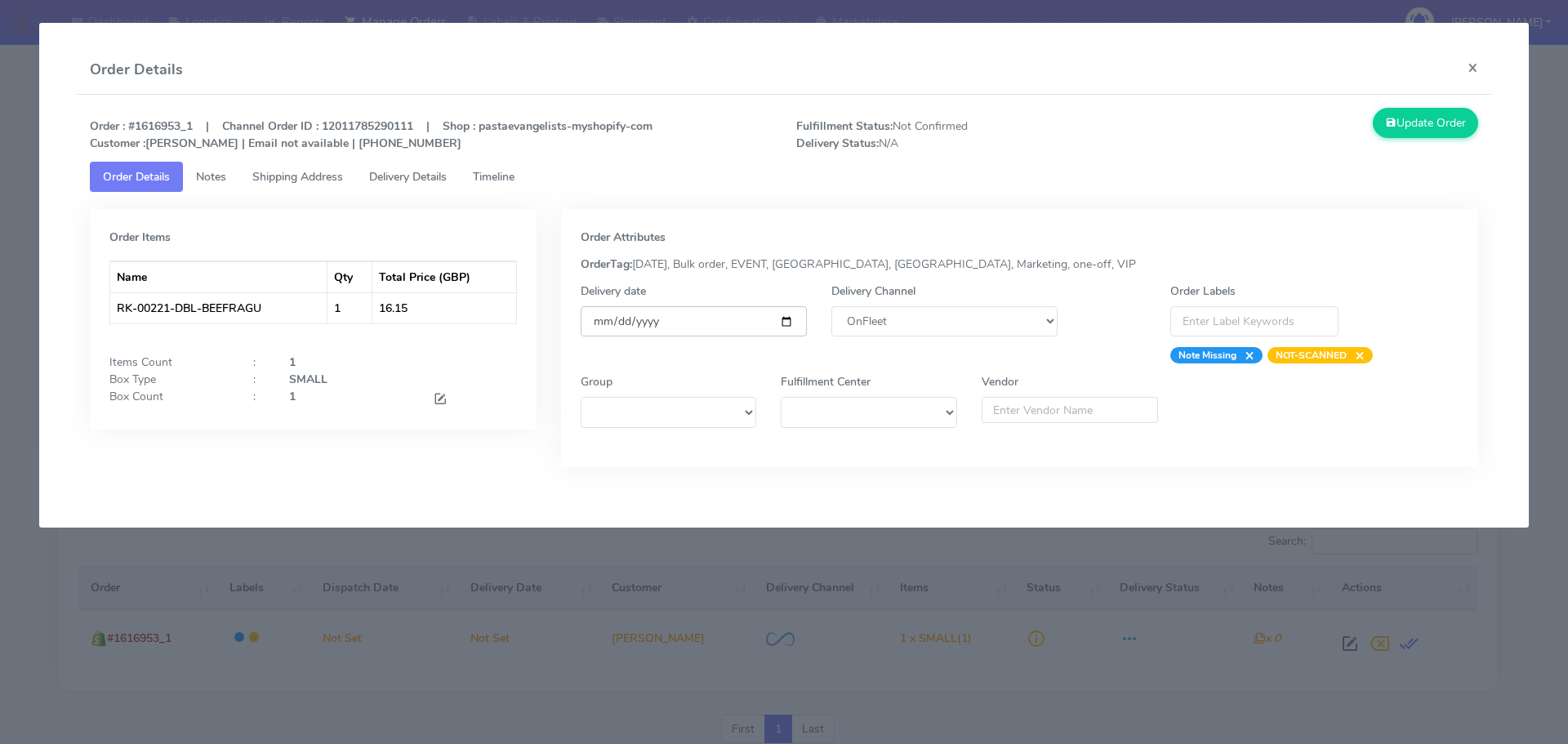
click at [790, 317] on input "date" at bounding box center [694, 322] width 226 height 30
type input "[DATE]"
click at [494, 179] on span "Timeline" at bounding box center [494, 177] width 42 height 16
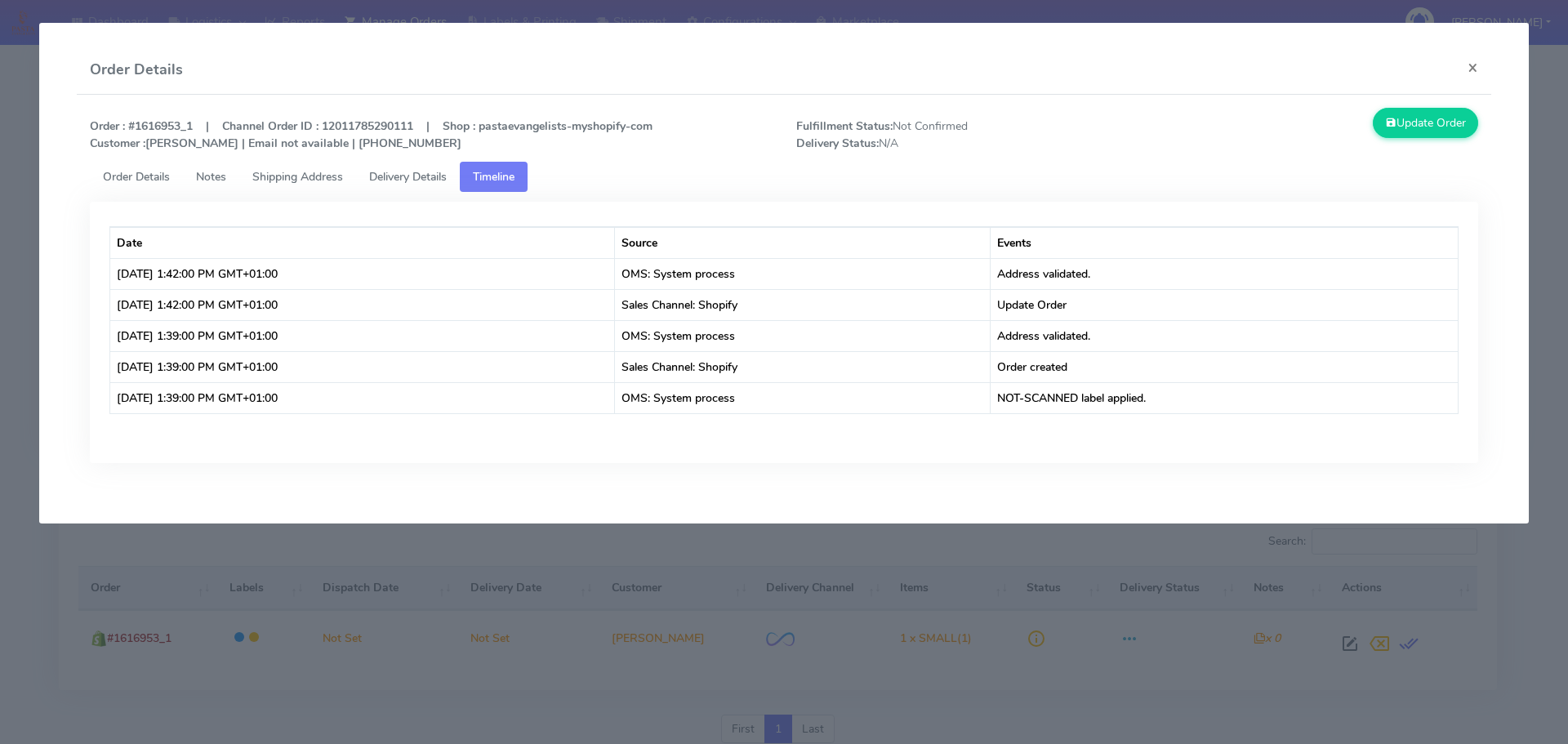
click at [149, 178] on span "Order Details" at bounding box center [137, 177] width 67 height 16
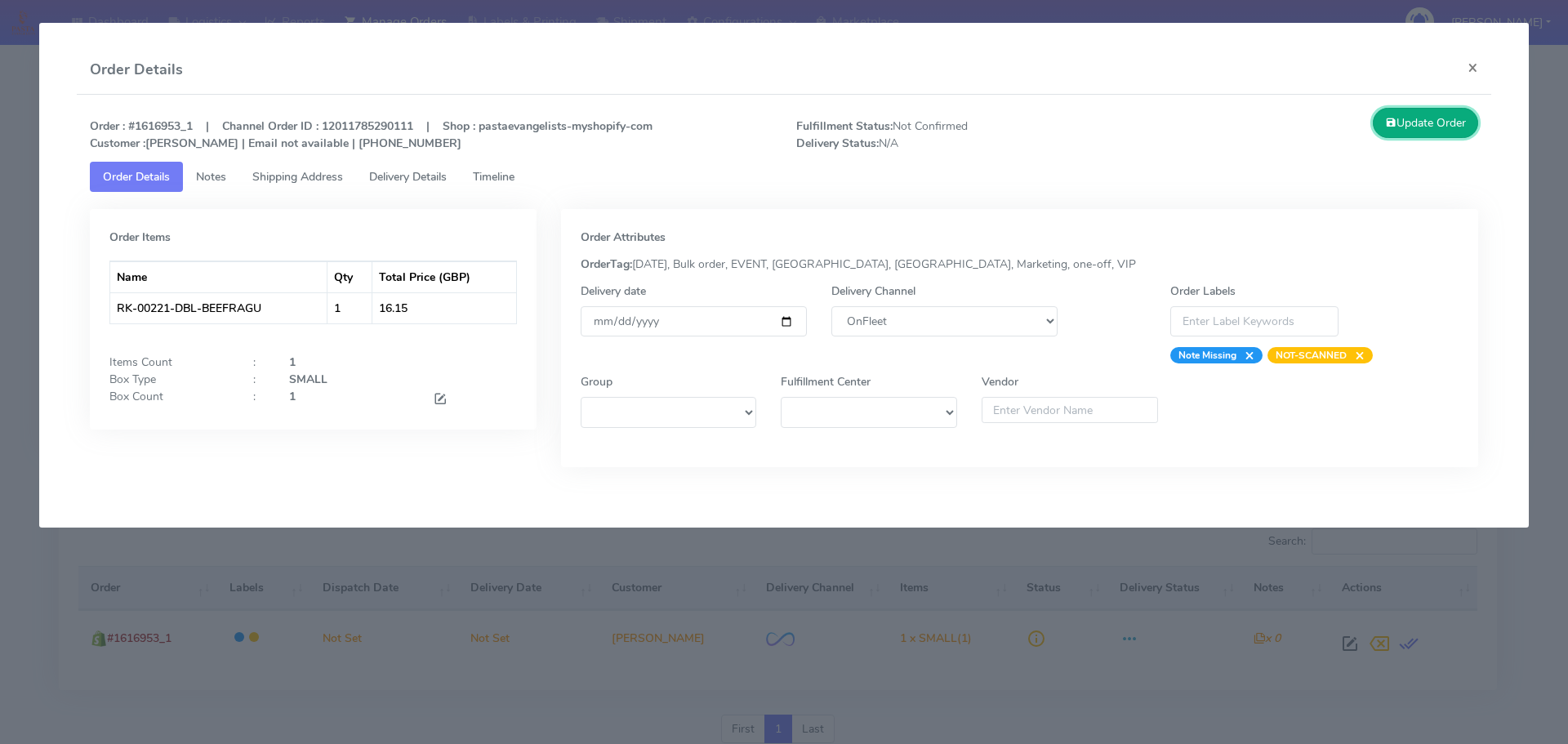
drag, startPoint x: 1403, startPoint y: 124, endPoint x: 1344, endPoint y: 134, distance: 59.8
click at [1403, 124] on button "Update Order" at bounding box center [1426, 122] width 107 height 30
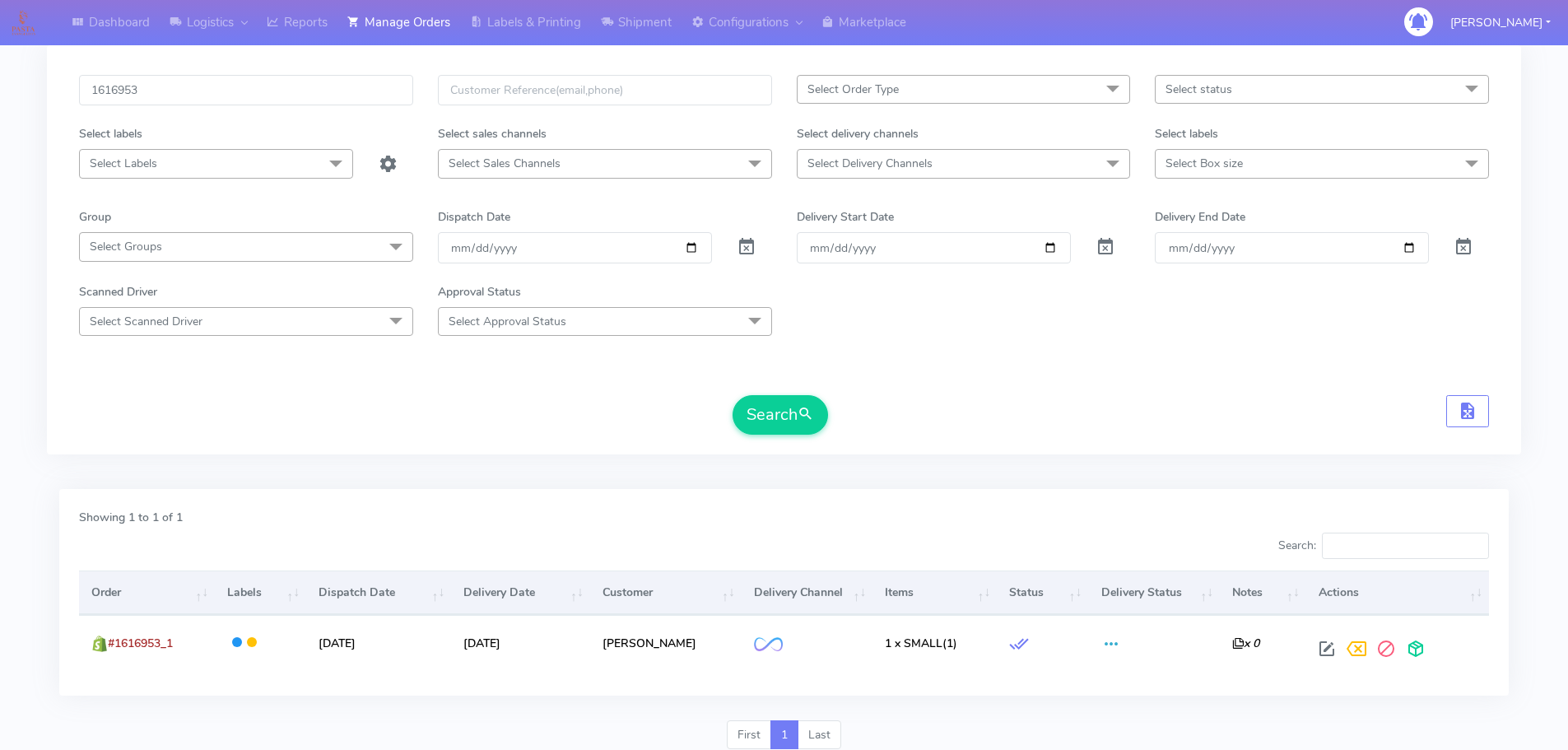
click at [524, 424] on div "Search" at bounding box center [784, 415] width 1410 height 40
